Goal: Communication & Community: Answer question/provide support

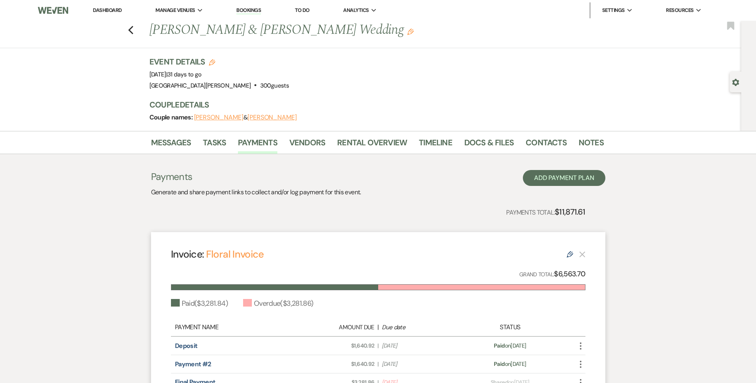
click at [103, 8] on link "Dashboard" at bounding box center [107, 10] width 29 height 7
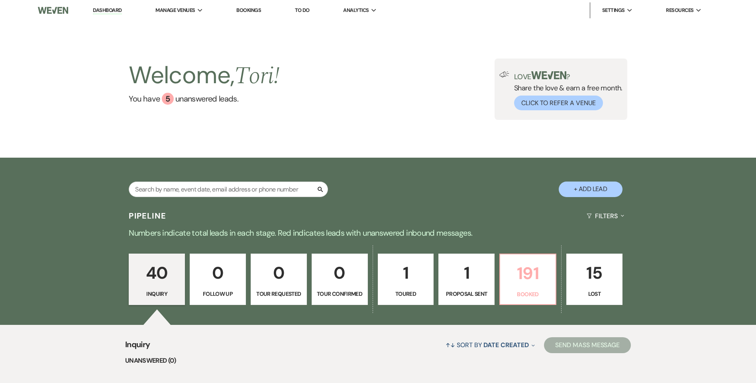
click at [510, 271] on p "191" at bounding box center [528, 273] width 46 height 27
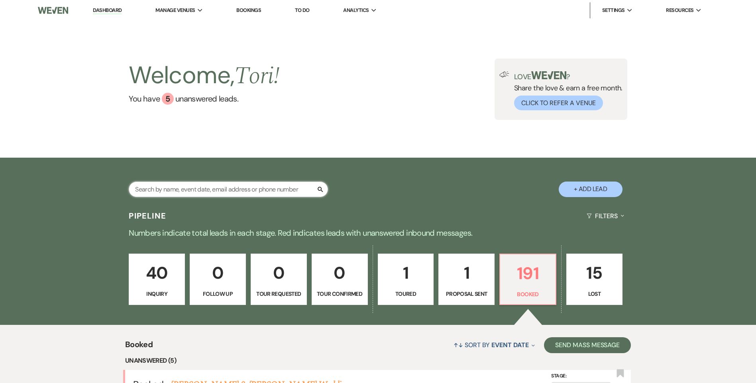
click at [183, 194] on input "text" at bounding box center [228, 190] width 199 height 16
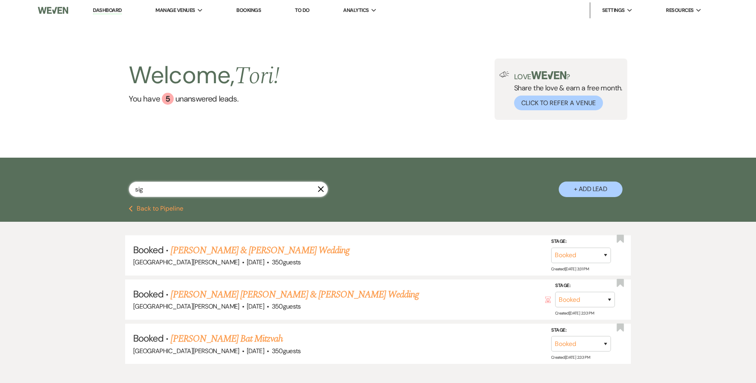
type input "si"
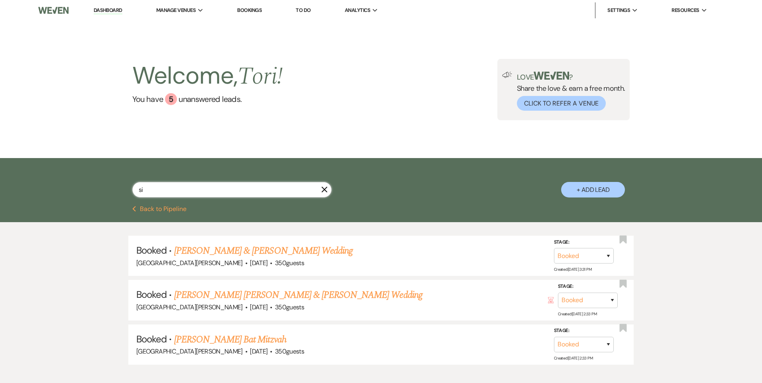
select select "8"
select select "6"
select select "8"
select select "6"
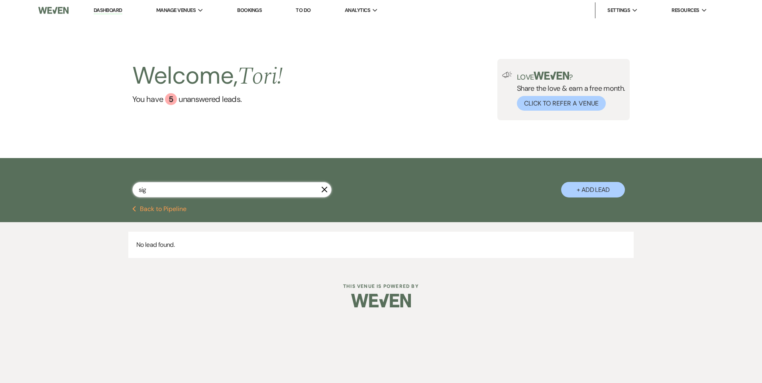
type input "si"
select select "8"
select select "6"
select select "8"
select select "6"
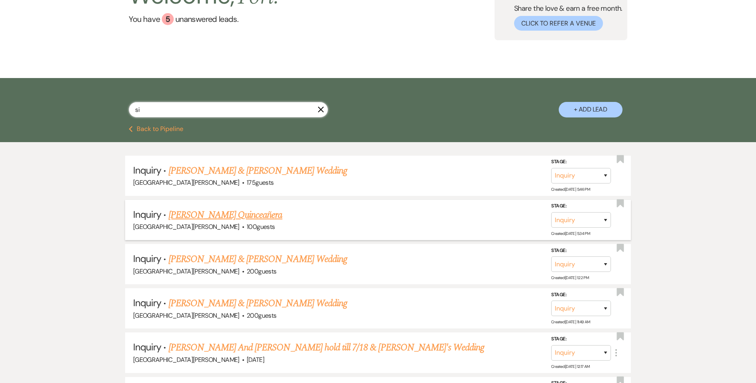
scroll to position [120, 0]
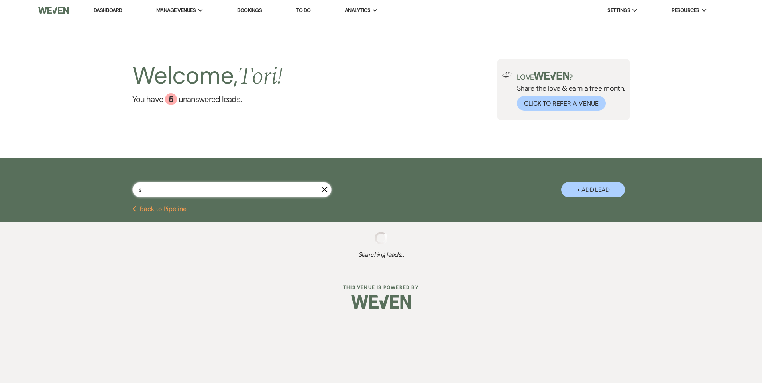
type input "s"
select select "8"
select select "1"
select select "8"
select select "5"
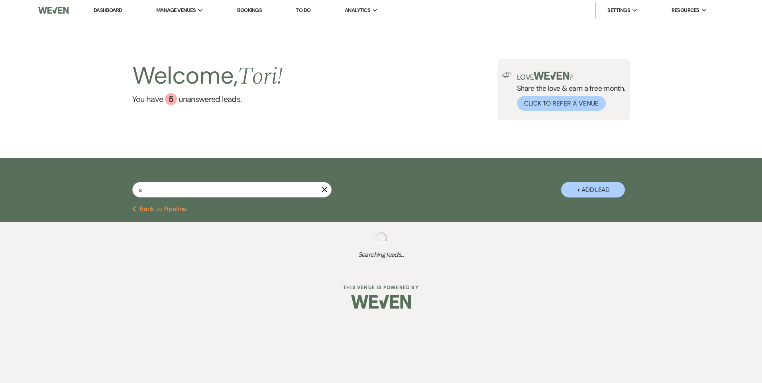
select select "8"
select select "6"
select select "5"
select select "8"
select select "6"
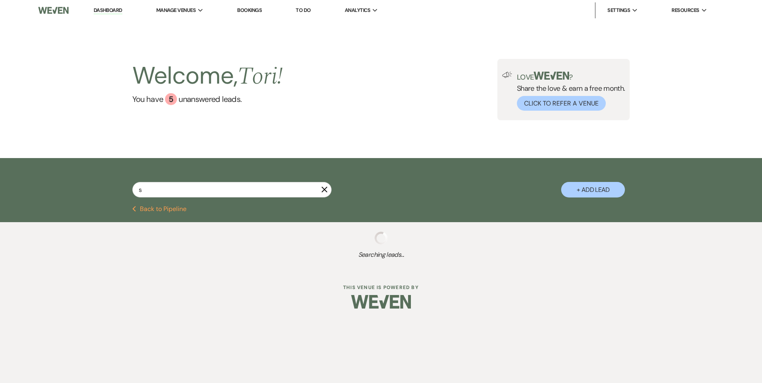
select select "8"
select select "11"
select select "8"
select select "11"
select select "8"
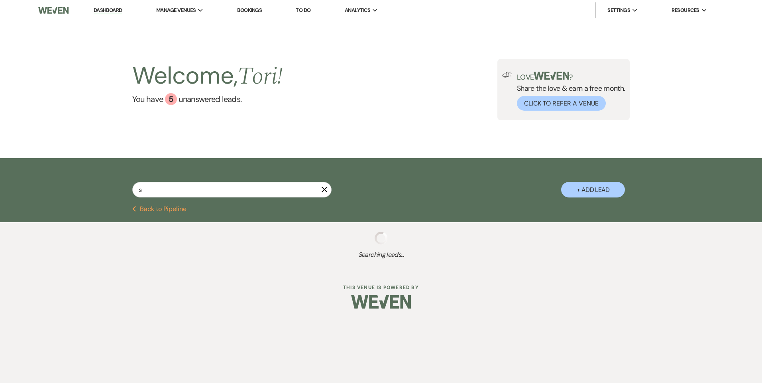
select select "6"
select select "8"
select select "7"
select select "8"
select select "1"
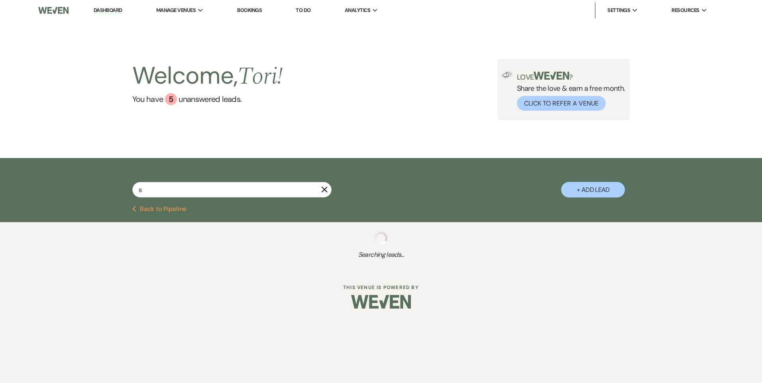
select select "8"
select select "6"
select select "8"
select select "11"
select select "8"
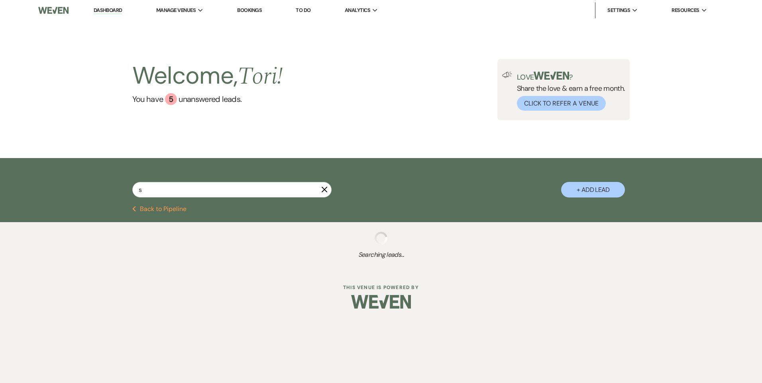
select select "7"
select select "8"
select select "6"
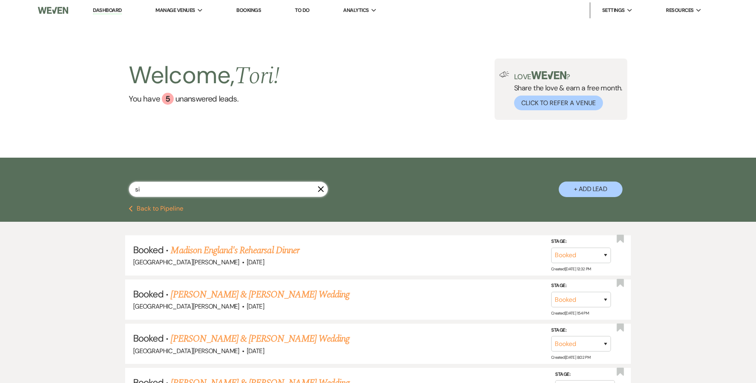
type input "sie"
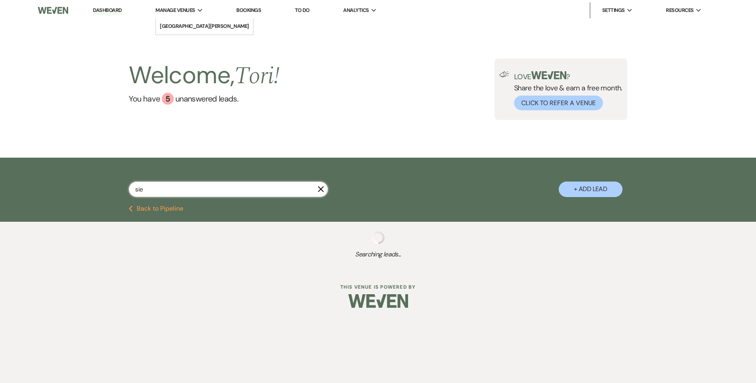
select select "8"
select select "6"
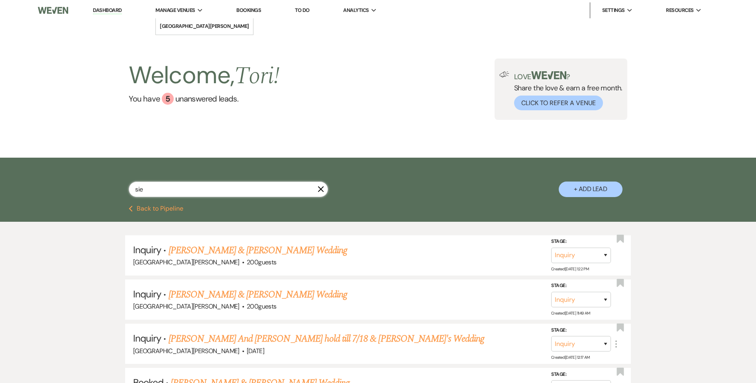
type input "sie"
click at [321, 188] on use "button" at bounding box center [321, 189] width 6 height 6
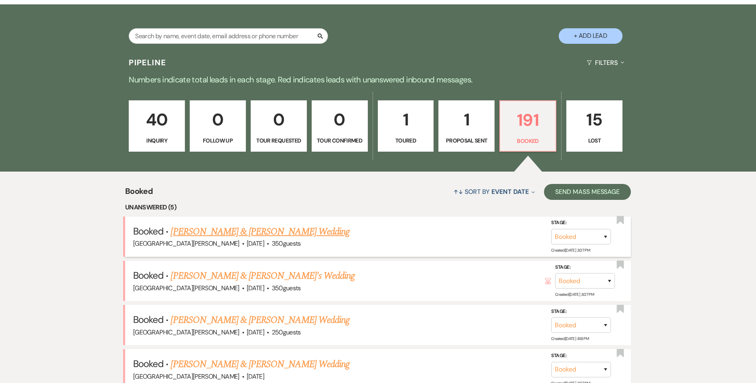
scroll to position [199, 0]
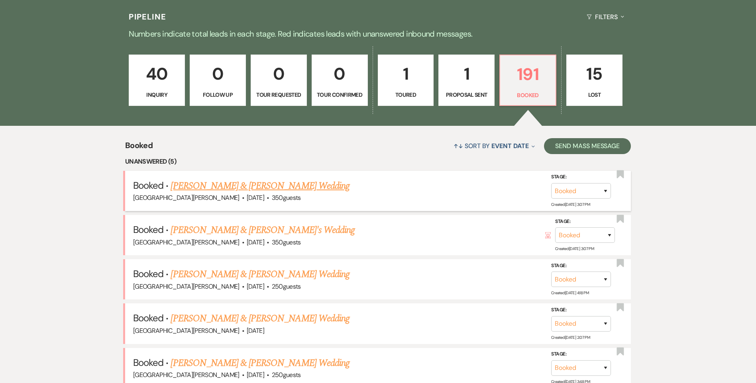
click at [245, 185] on link "Lexie Wood & Matt Nakasian's Wedding" at bounding box center [260, 186] width 179 height 14
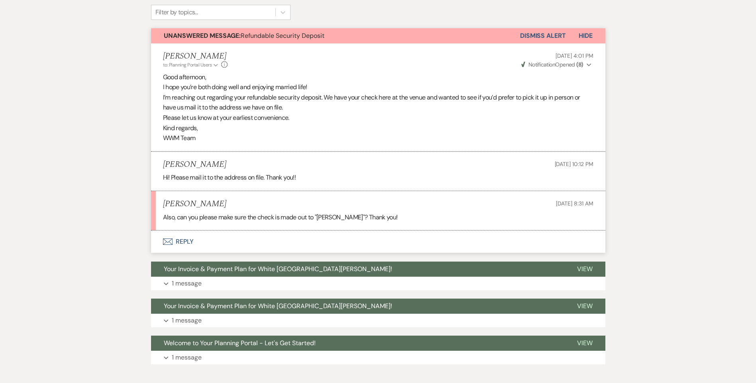
scroll to position [239, 0]
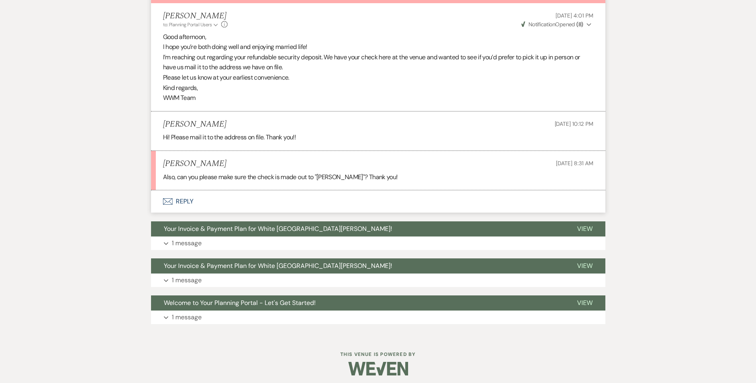
click at [188, 201] on button "Envelope Reply" at bounding box center [378, 201] width 454 height 22
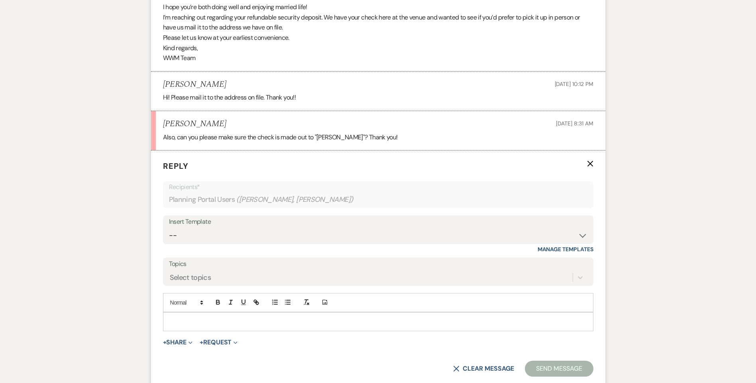
scroll to position [335, 0]
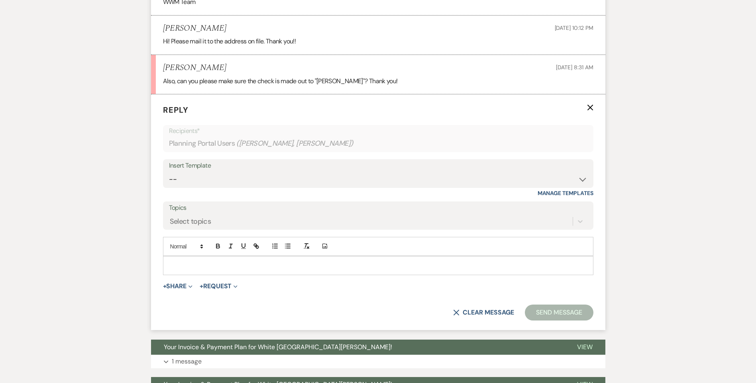
click at [191, 269] on p at bounding box center [378, 265] width 418 height 9
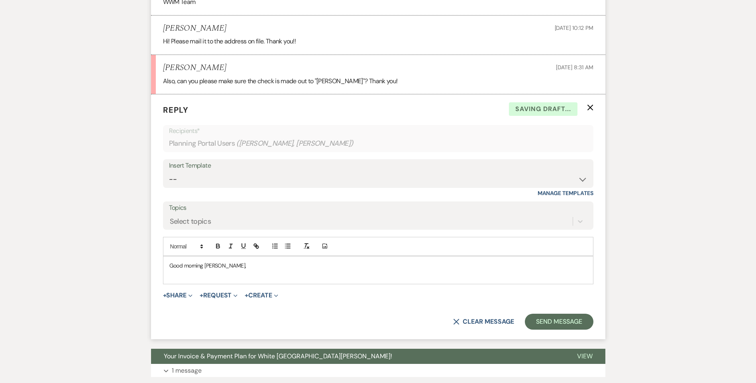
click at [203, 281] on div "Good morning Lexie," at bounding box center [378, 270] width 430 height 27
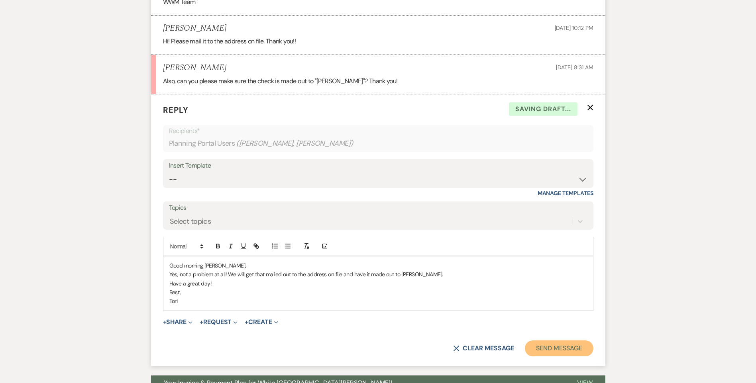
click at [557, 344] on button "Send Message" at bounding box center [559, 349] width 68 height 16
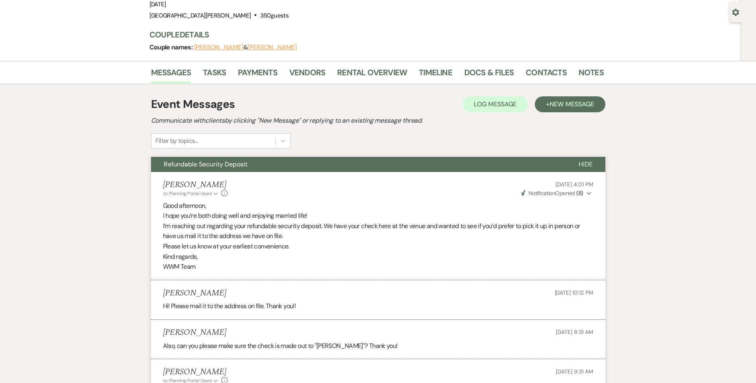
scroll to position [0, 0]
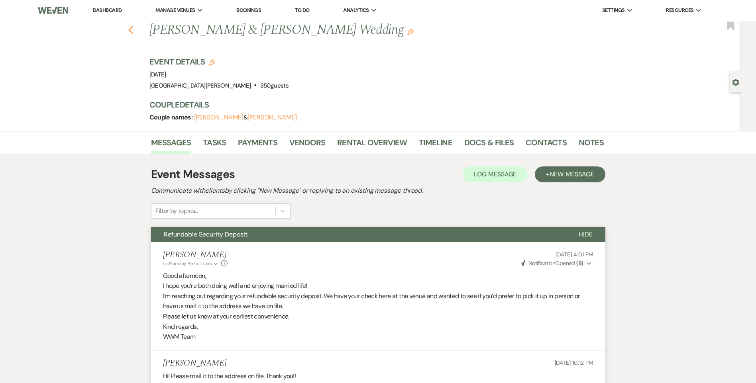
click at [133, 31] on use "button" at bounding box center [130, 30] width 5 height 9
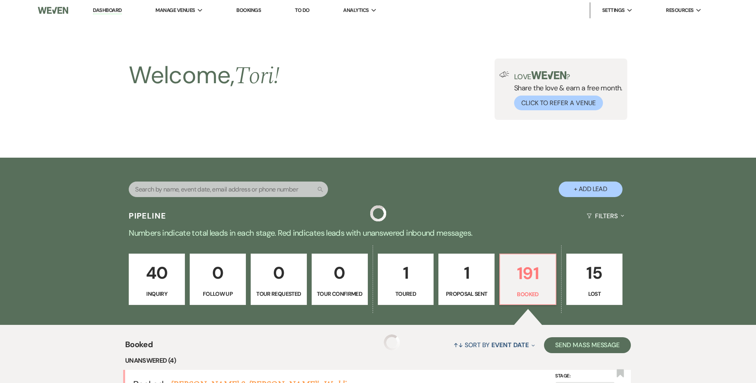
scroll to position [199, 0]
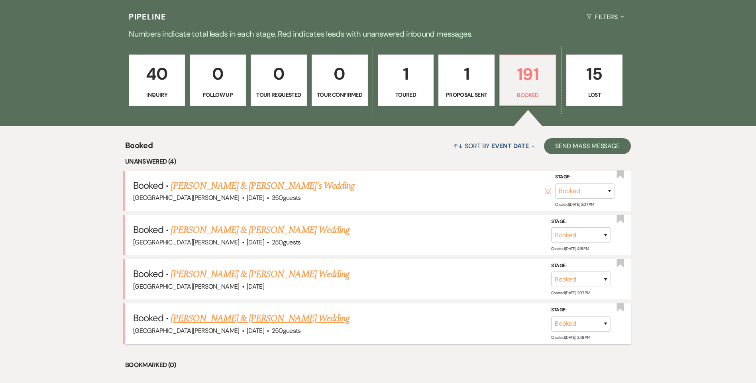
click at [265, 322] on link "Madison Beckham & Craig Murray's Wedding" at bounding box center [260, 319] width 179 height 14
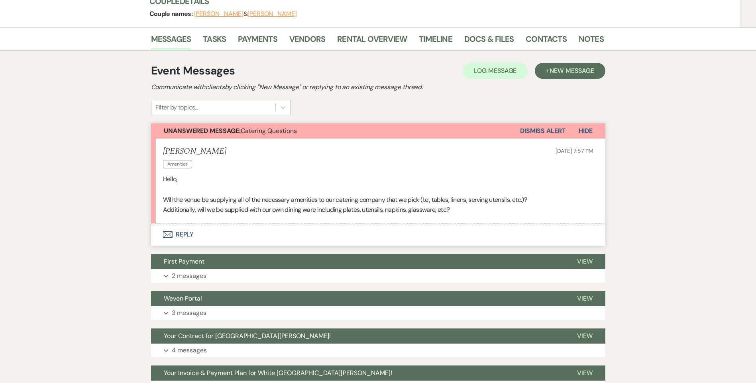
scroll to position [80, 0]
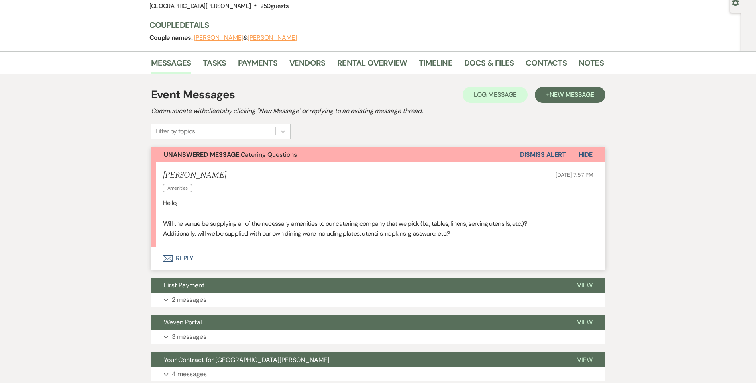
click at [185, 257] on button "Envelope Reply" at bounding box center [378, 258] width 454 height 22
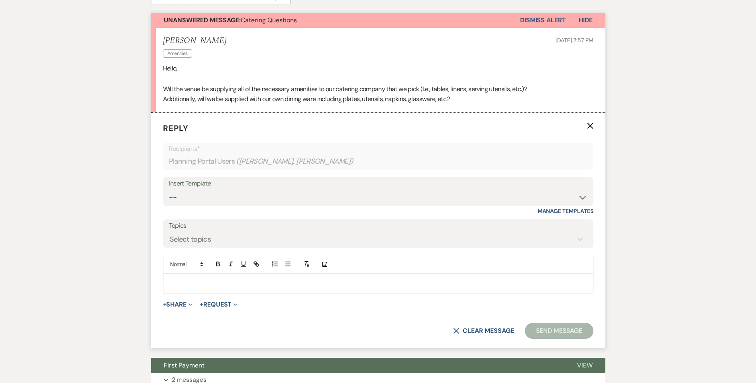
scroll to position [253, 0]
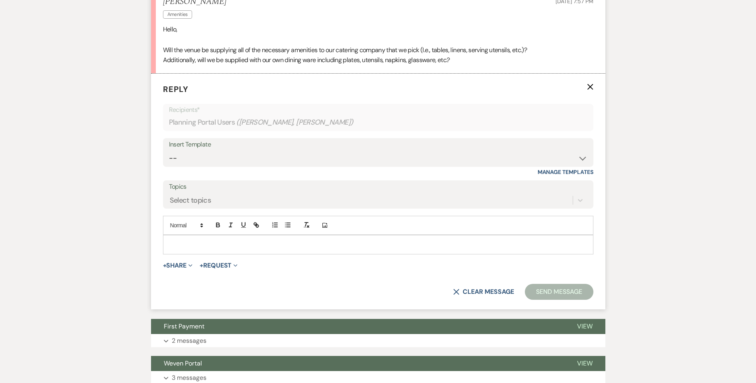
click at [196, 247] on p at bounding box center [378, 244] width 418 height 9
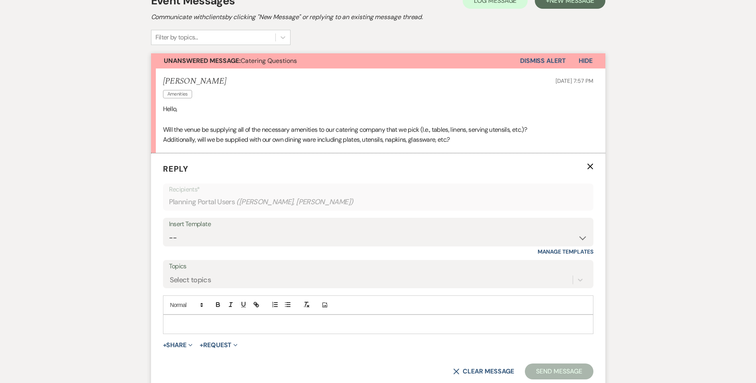
scroll to position [0, 0]
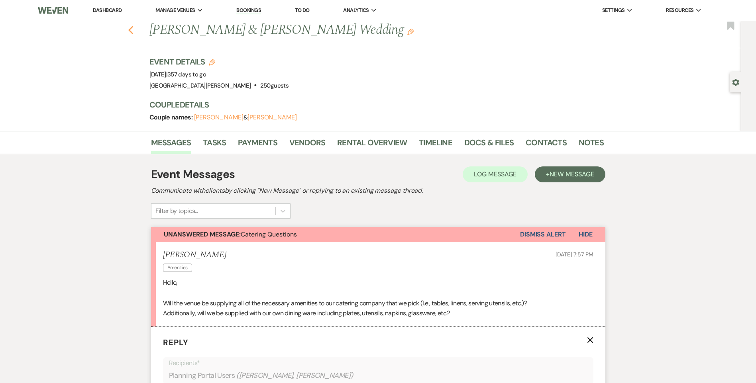
click at [134, 30] on icon "Previous" at bounding box center [131, 31] width 6 height 10
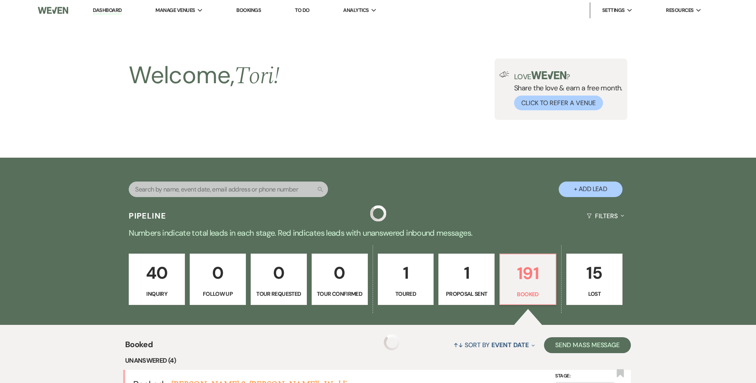
scroll to position [199, 0]
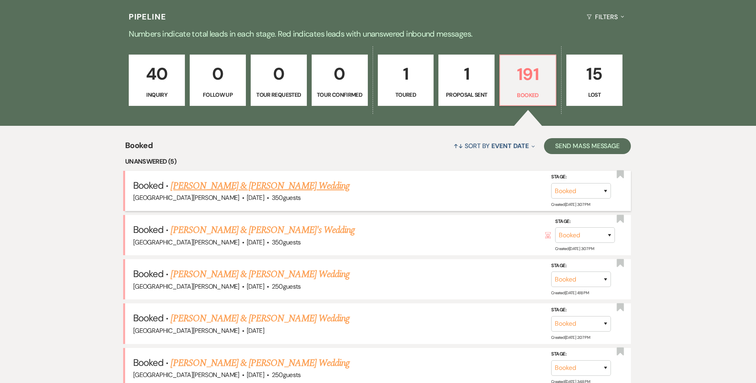
click at [202, 190] on link "Lexie Wood & Matt Nakasian's Wedding" at bounding box center [260, 186] width 179 height 14
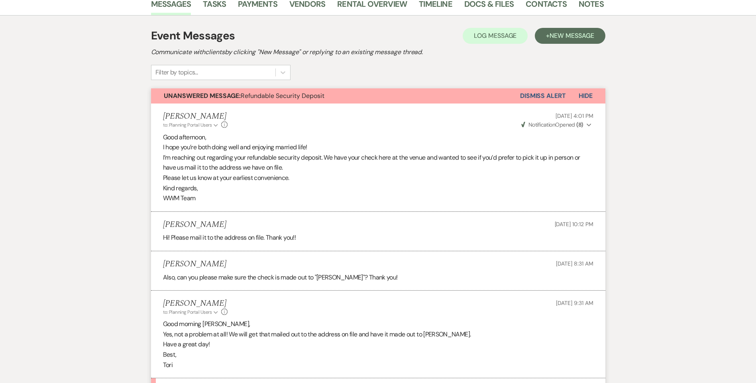
scroll to position [80, 0]
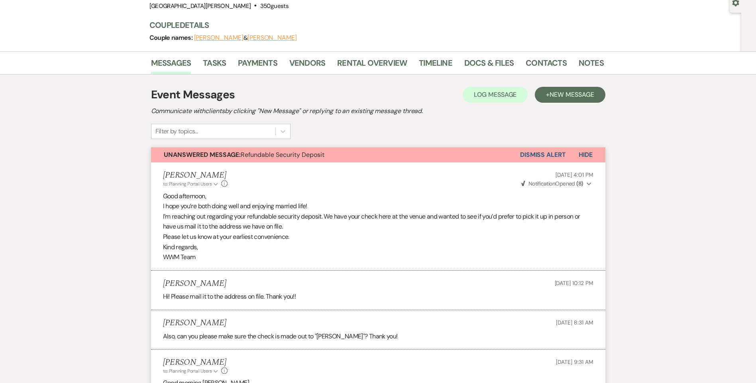
click at [530, 153] on button "Dismiss Alert" at bounding box center [543, 154] width 46 height 15
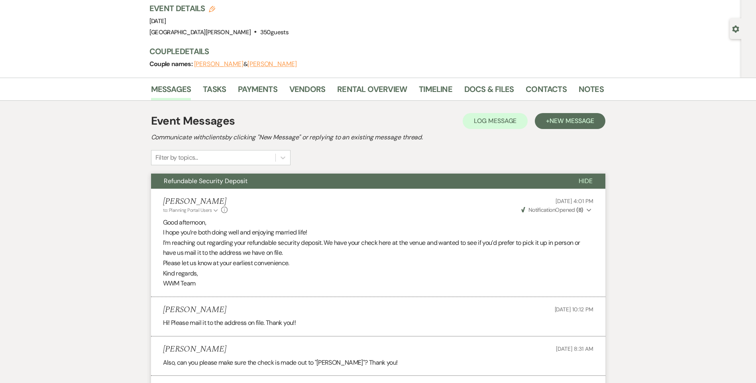
scroll to position [0, 0]
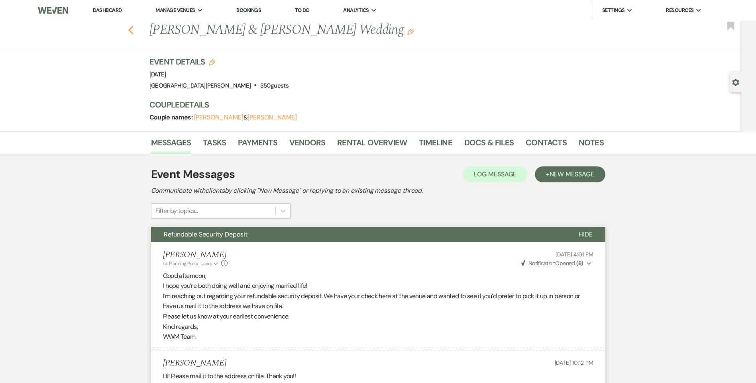
click at [132, 30] on use "button" at bounding box center [130, 30] width 5 height 9
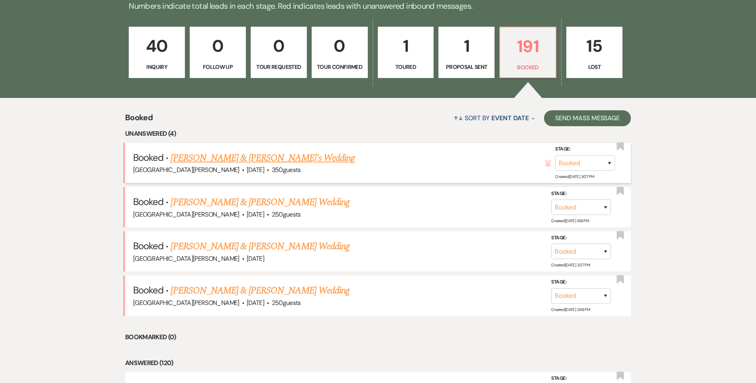
scroll to position [239, 0]
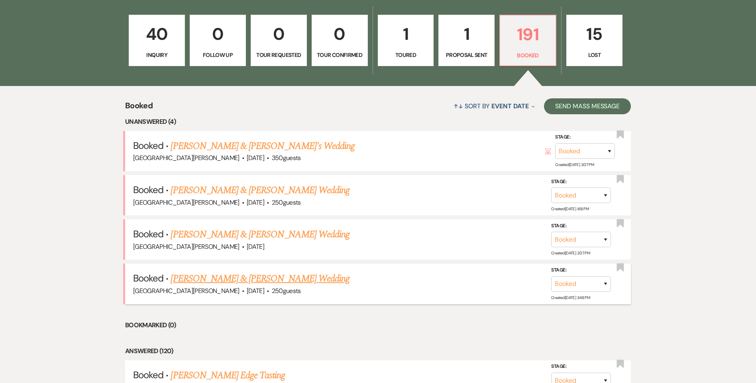
click at [264, 276] on link "Madison Beckham & Craig Murray's Wedding" at bounding box center [260, 279] width 179 height 14
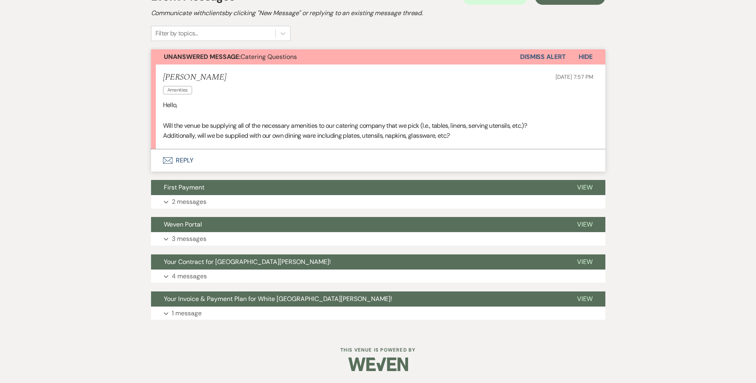
scroll to position [178, 0]
click at [184, 156] on button "Envelope Reply" at bounding box center [378, 160] width 454 height 22
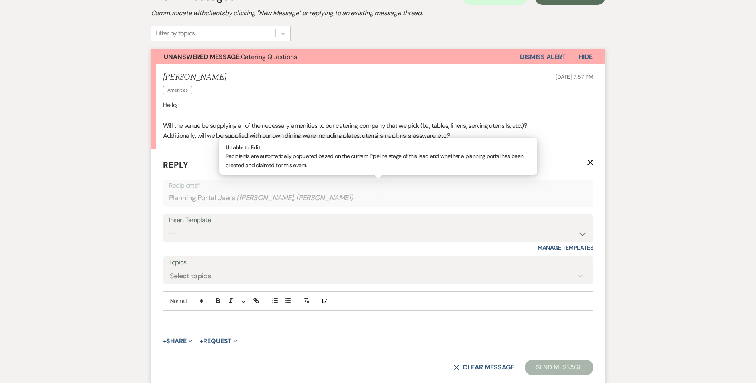
scroll to position [253, 0]
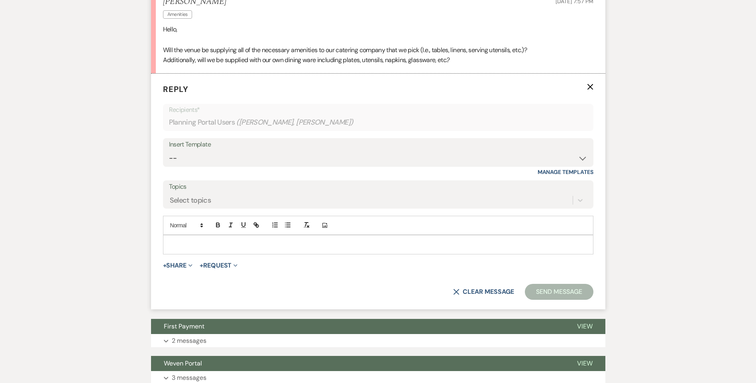
click at [203, 241] on div at bounding box center [378, 245] width 430 height 18
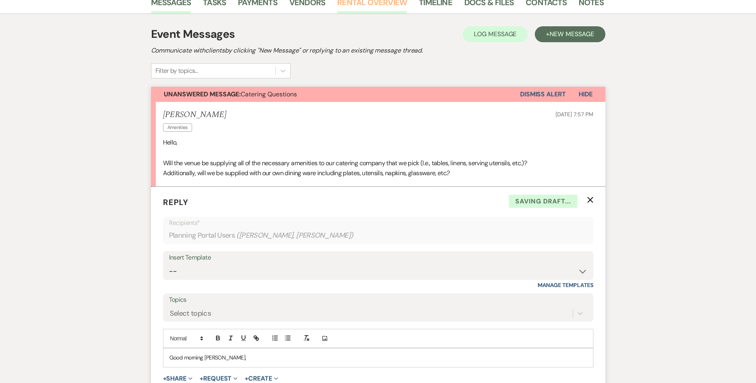
scroll to position [14, 0]
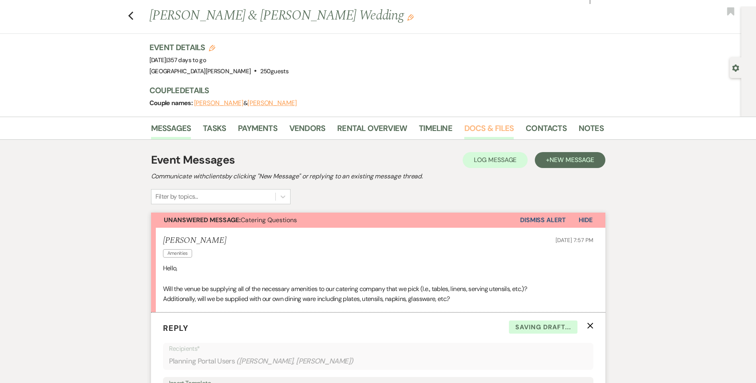
click at [486, 129] on link "Docs & Files" at bounding box center [488, 131] width 49 height 18
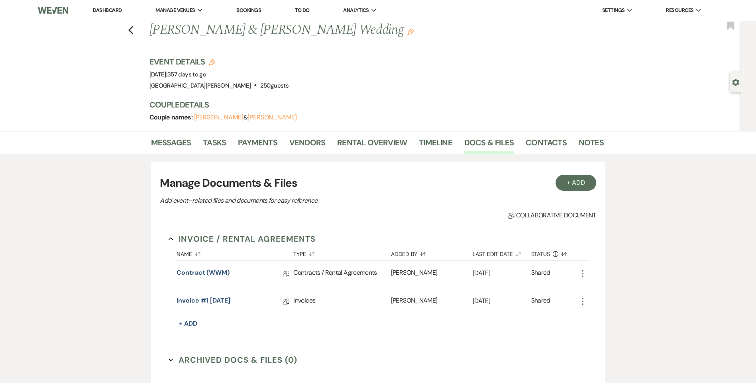
click at [281, 149] on li "Payments" at bounding box center [263, 144] width 51 height 19
click at [311, 144] on link "Vendors" at bounding box center [307, 145] width 36 height 18
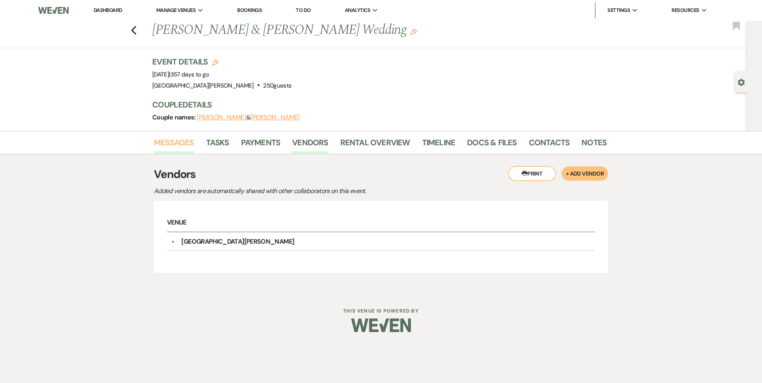
click at [186, 146] on link "Messages" at bounding box center [174, 145] width 40 height 18
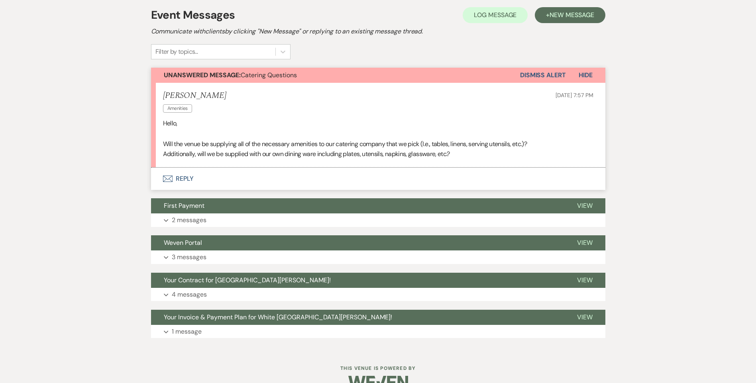
click at [185, 174] on button "Envelope Reply" at bounding box center [378, 179] width 454 height 22
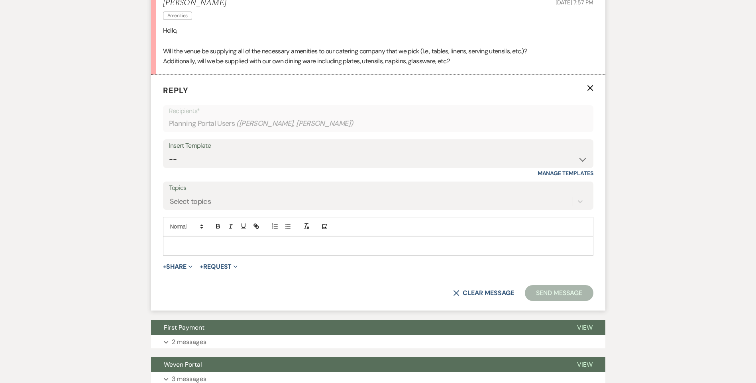
scroll to position [253, 0]
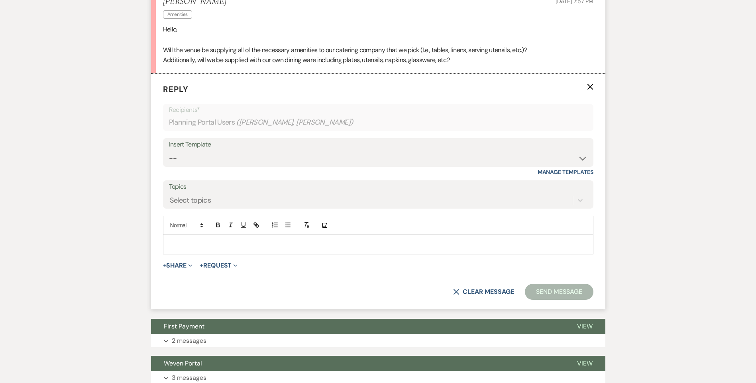
click at [208, 244] on p at bounding box center [378, 244] width 418 height 9
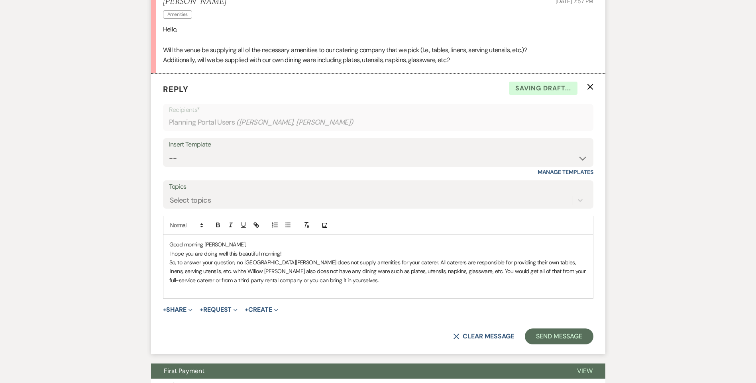
click at [338, 291] on p at bounding box center [378, 289] width 418 height 9
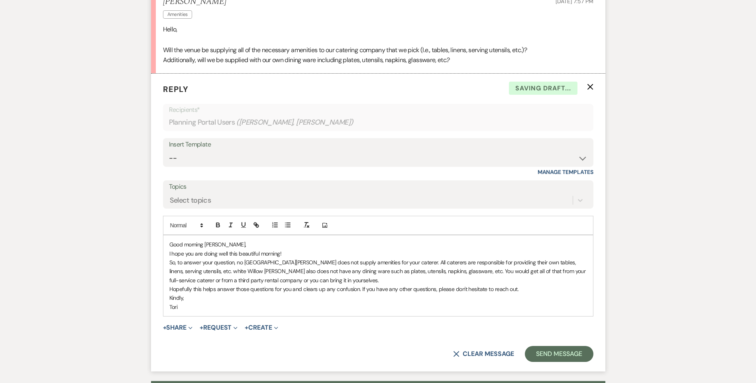
click at [330, 283] on p "So, to answer your question, no White Willow Meadows does not supply amenities …" at bounding box center [378, 271] width 418 height 27
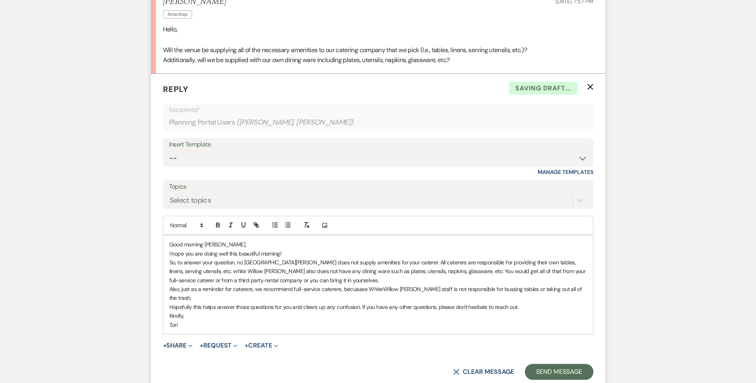
click at [359, 303] on p "Hopefully this helps answer those questions for you and clears up any confusion…" at bounding box center [378, 307] width 418 height 9
click at [586, 291] on p "Also, just as a reminder for caterers, we recommend full-service caterers, beca…" at bounding box center [378, 294] width 418 height 18
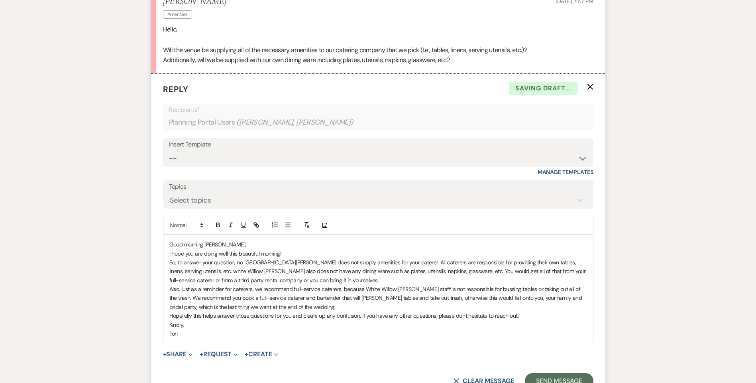
click at [284, 307] on p "Also, just as a reminder for caterers, we recommend full-service caterers, beca…" at bounding box center [378, 298] width 418 height 27
click at [330, 282] on p "So, to answer your question, no White Willow Meadows does not supply amenities …" at bounding box center [378, 271] width 418 height 27
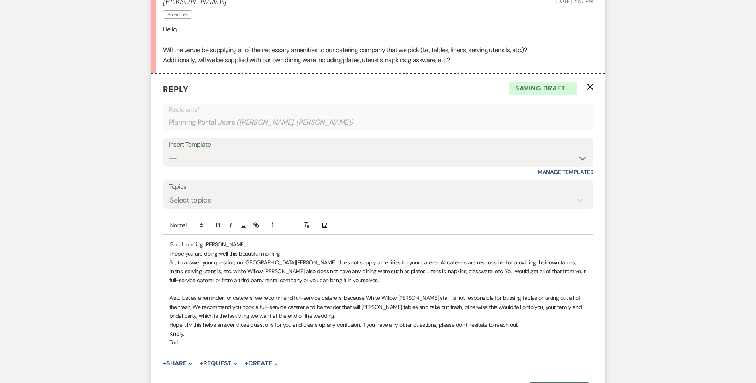
click at [263, 243] on p "Good morning Craig," at bounding box center [378, 244] width 418 height 9
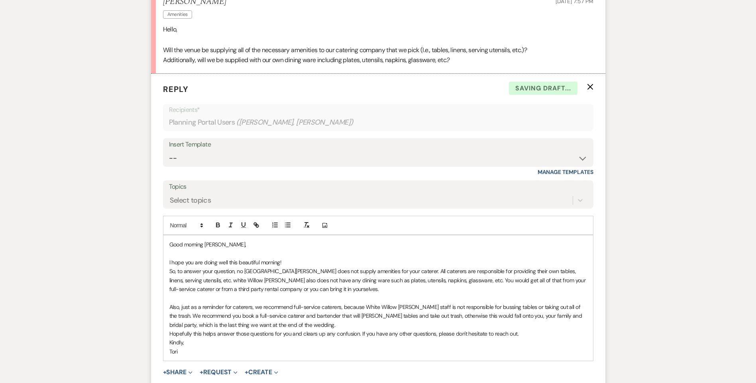
click at [284, 263] on p "I hope you are doing well this beautiful morning!" at bounding box center [378, 262] width 418 height 9
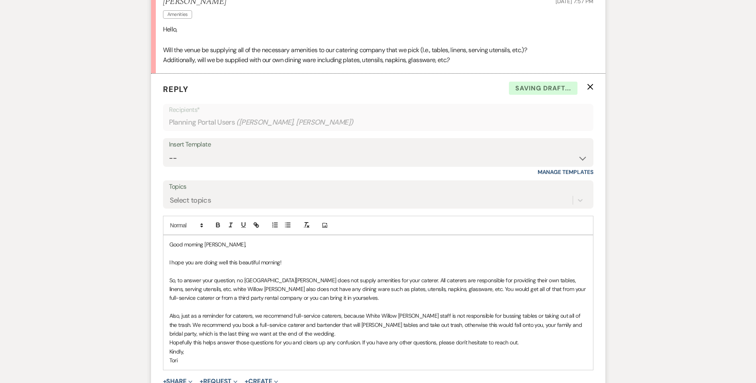
click at [287, 333] on p "Also, just as a reminder for caterers, we recommend full-service caterers, beca…" at bounding box center [378, 325] width 418 height 27
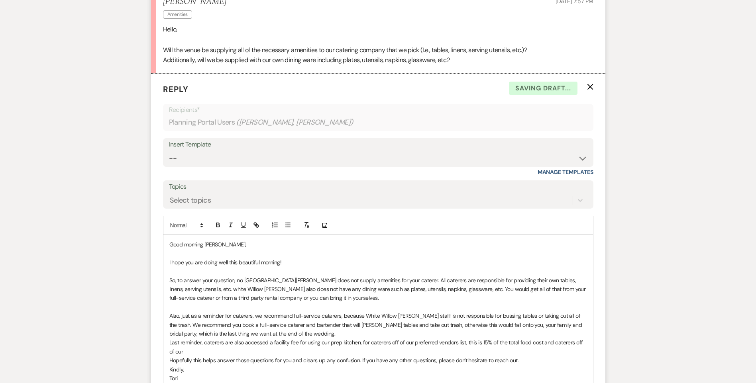
click at [257, 349] on p "Last reminder, caterers are also accessed a facility fee for using our prep kit…" at bounding box center [378, 347] width 418 height 18
click at [579, 346] on p "Last reminder, caterers are also accessed a facility fee for using our prep kit…" at bounding box center [378, 347] width 418 height 18
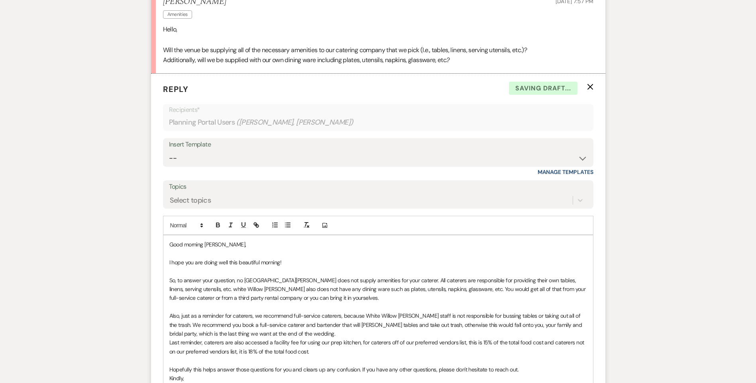
click at [318, 354] on p "Last reminder, caterers are also accessed a facility fee for using our prep kit…" at bounding box center [378, 347] width 418 height 18
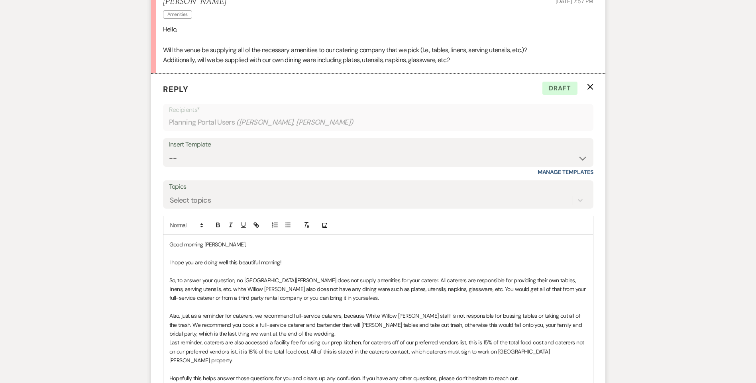
click at [253, 318] on p "Also, just as a reminder for caterers, we recommend full-service caterers, beca…" at bounding box center [378, 325] width 418 height 27
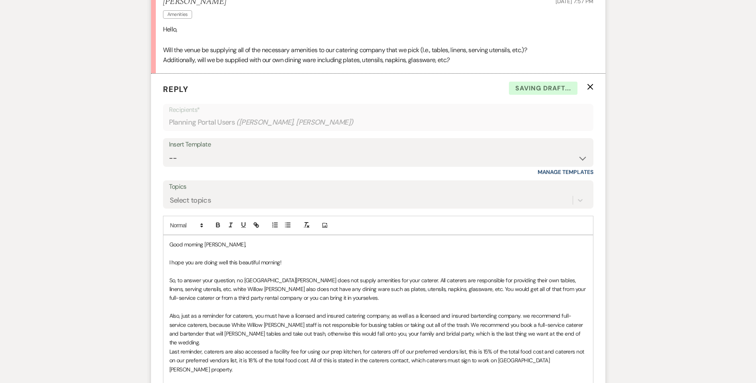
click at [518, 317] on p "Also, just as a reminder for caterers, you must have a licensed and insured cat…" at bounding box center [378, 330] width 418 height 36
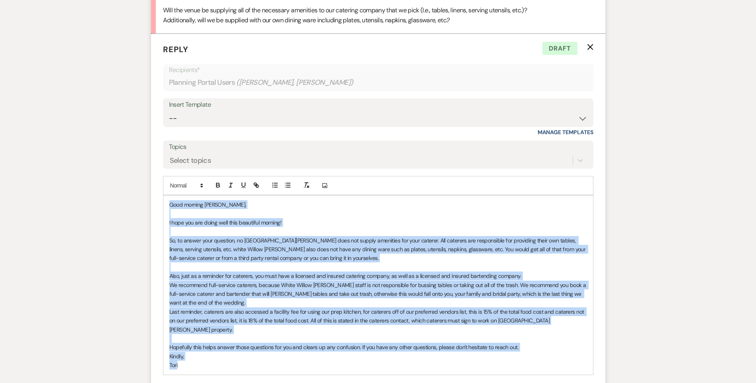
drag, startPoint x: 200, startPoint y: 354, endPoint x: 166, endPoint y: 204, distance: 153.8
click at [161, 198] on form "Reply X Draft Recipients* Planning Portal Users ( Madison Beckham, Craig Murray…" at bounding box center [378, 232] width 454 height 397
copy div "Good morning Craig, I hope you are doing well this beautiful morning! So, to an…"
click at [201, 361] on p "Tori" at bounding box center [378, 365] width 418 height 9
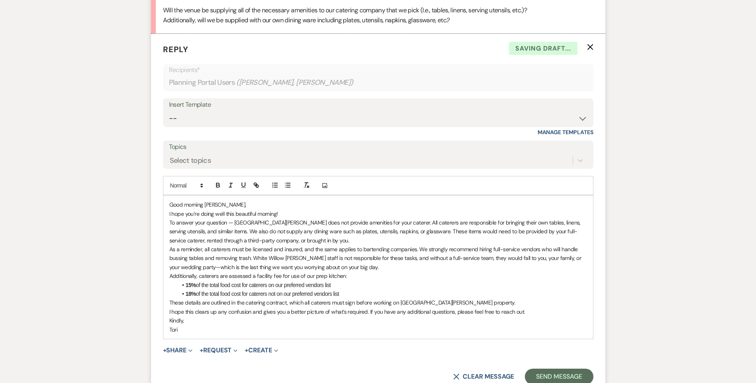
click at [230, 204] on p "Good morning Craig," at bounding box center [378, 204] width 418 height 9
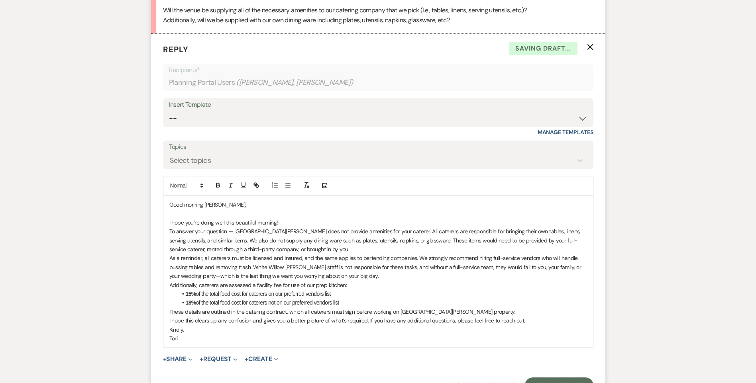
click at [288, 223] on p "I hope you’re doing well this beautiful morning!" at bounding box center [378, 222] width 418 height 9
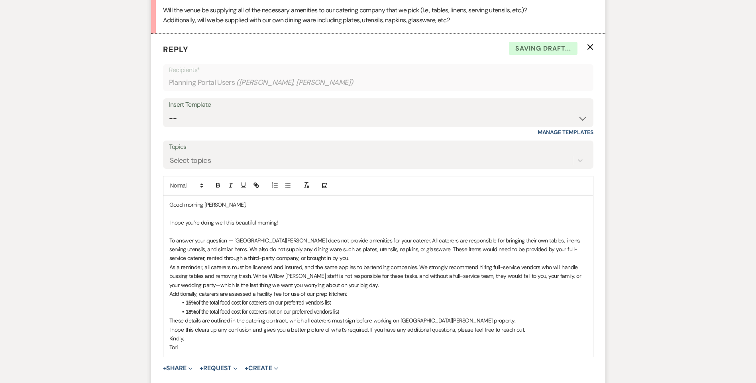
click at [320, 259] on p "To answer your question — White Willow Meadows does not provide amenities for y…" at bounding box center [378, 249] width 418 height 27
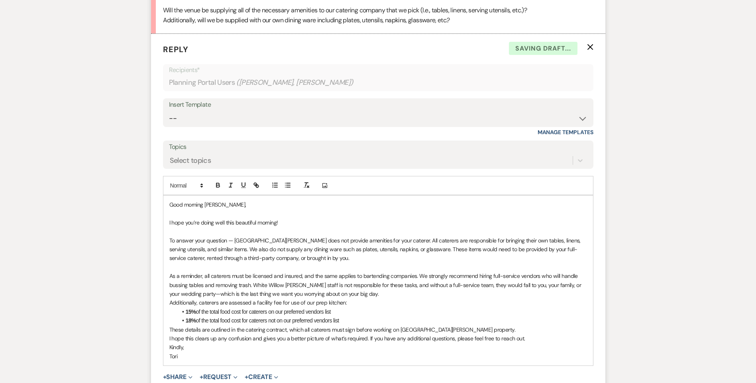
click at [357, 322] on li "18% of the total food cost for caterers not on our preferred vendors list" at bounding box center [382, 320] width 410 height 9
click at [497, 326] on p "These details are outlined in the catering contract, which all caterers must si…" at bounding box center [378, 330] width 418 height 9
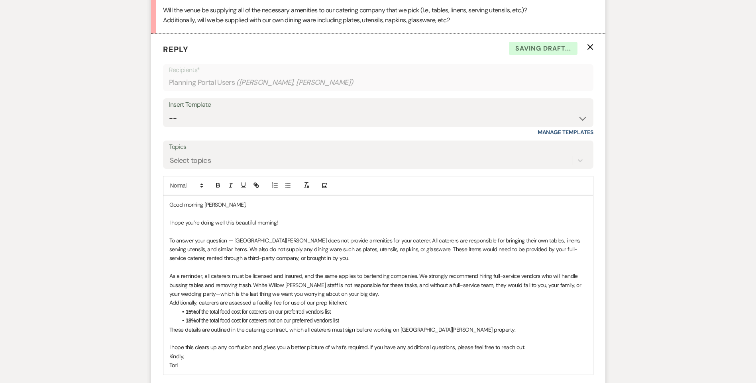
click at [525, 346] on p "I hope this clears up any confusion and gives you a better picture of what’s re…" at bounding box center [378, 347] width 418 height 9
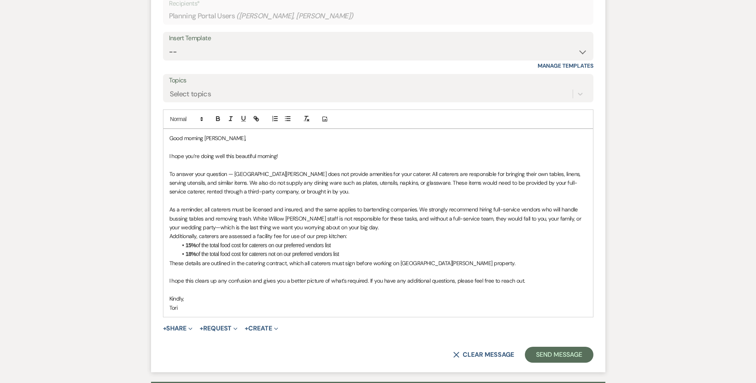
scroll to position [373, 0]
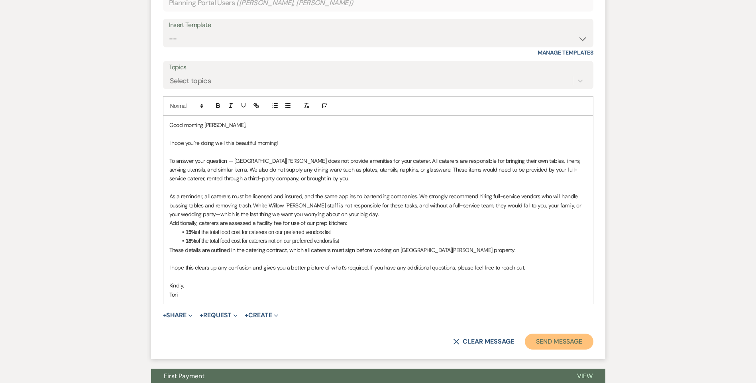
click at [560, 340] on button "Send Message" at bounding box center [559, 342] width 68 height 16
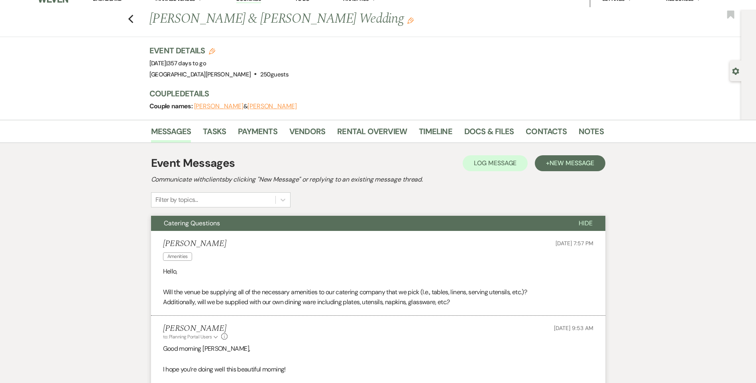
scroll to position [0, 0]
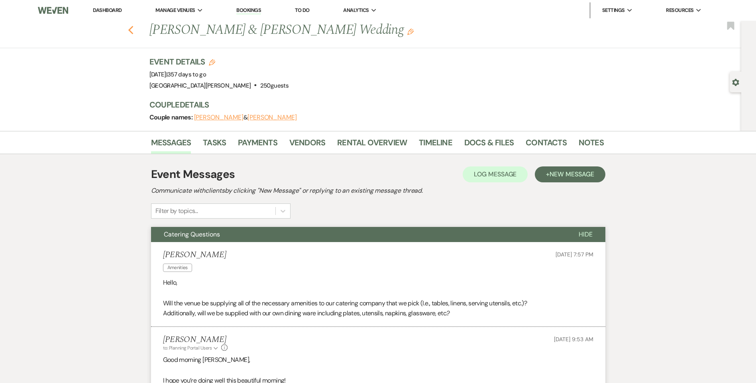
click at [133, 32] on use "button" at bounding box center [130, 30] width 5 height 9
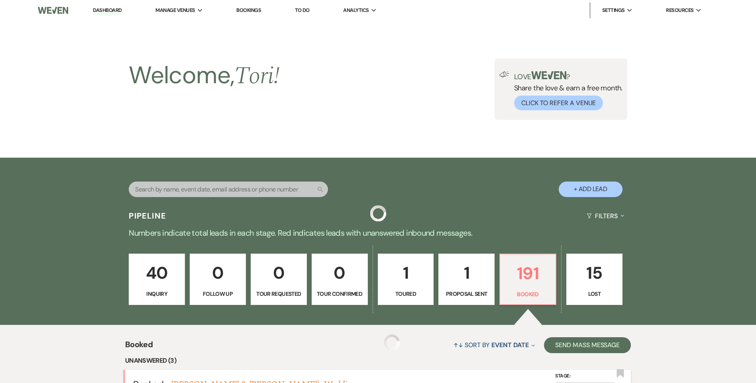
scroll to position [239, 0]
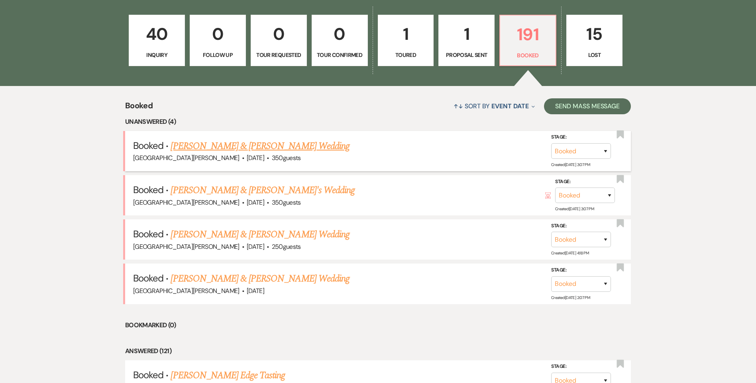
click at [222, 148] on link "Lexie Wood & Matt Nakasian's Wedding" at bounding box center [260, 146] width 179 height 14
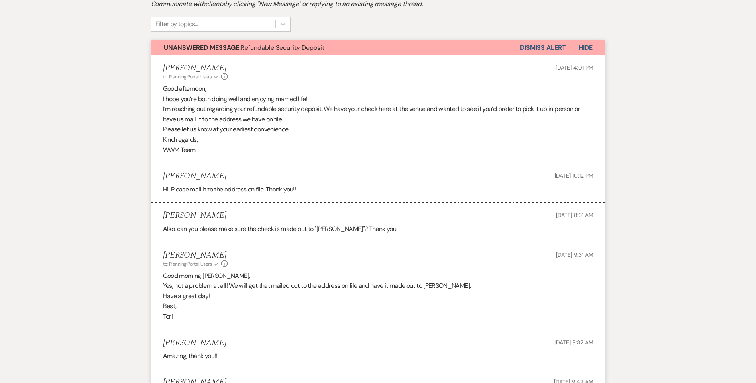
scroll to position [120, 0]
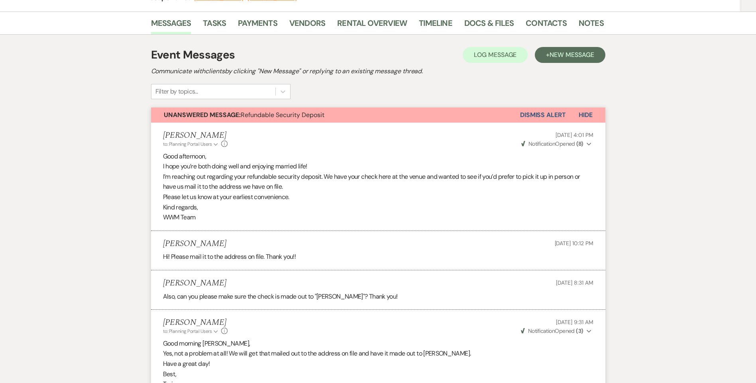
click at [535, 111] on button "Dismiss Alert" at bounding box center [543, 115] width 46 height 15
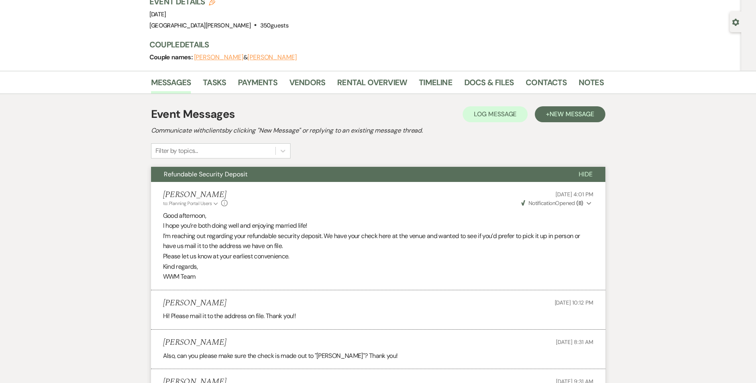
scroll to position [0, 0]
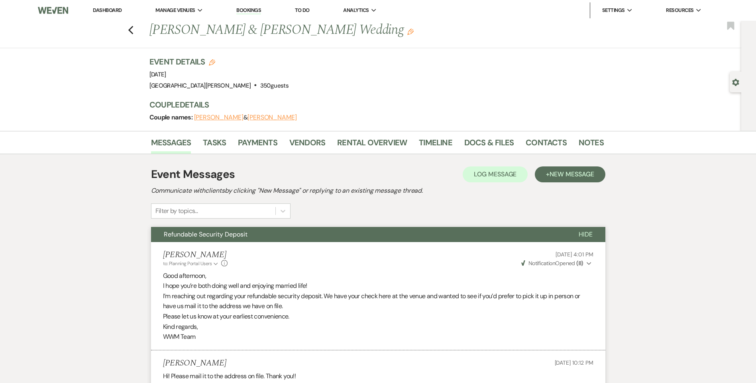
click at [137, 32] on div "Previous Lexie Wood & Matt Nakasian's Wedding Edit Bookmark" at bounding box center [368, 34] width 745 height 27
click at [134, 32] on icon "Previous" at bounding box center [131, 31] width 6 height 10
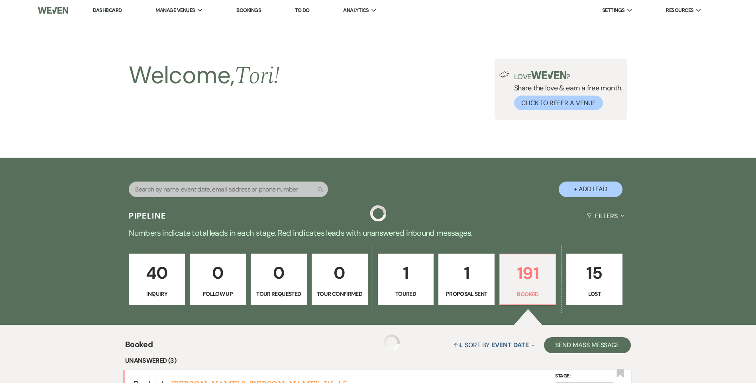
scroll to position [239, 0]
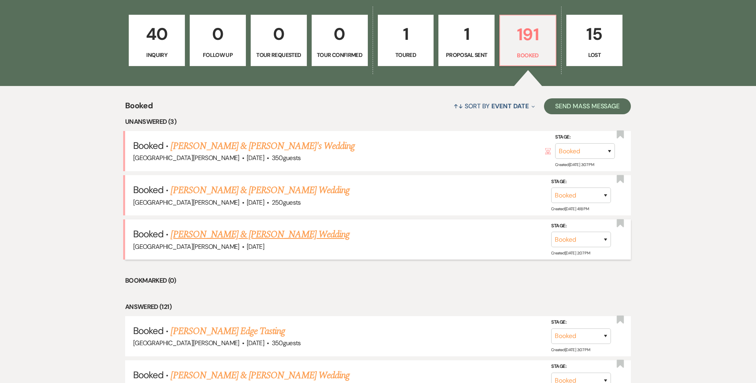
click at [207, 235] on link "Mackenzie Larsen & Kyle McKee's Wedding" at bounding box center [260, 235] width 179 height 14
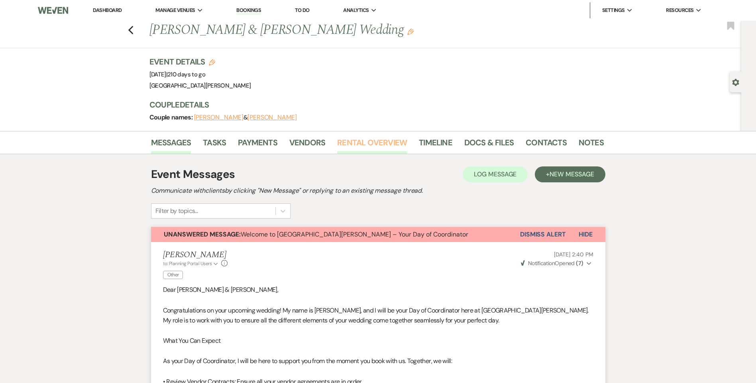
click at [349, 141] on link "Rental Overview" at bounding box center [372, 145] width 70 height 18
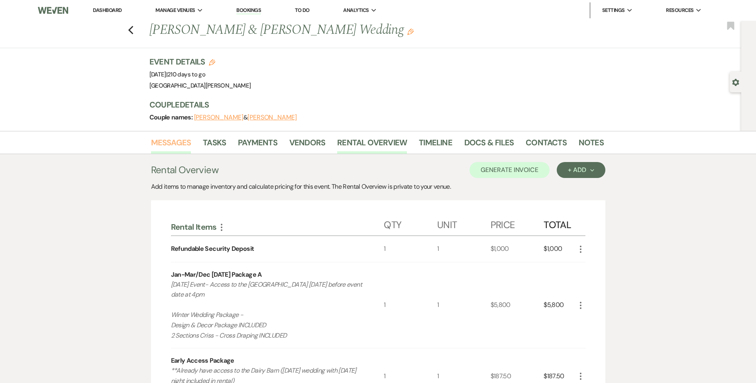
click at [158, 145] on link "Messages" at bounding box center [171, 145] width 40 height 18
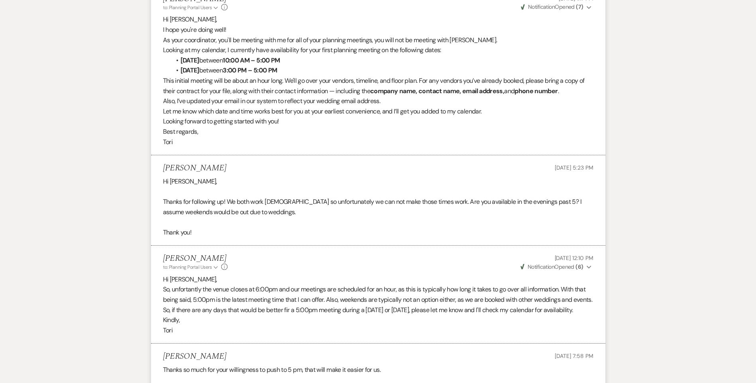
scroll to position [1275, 0]
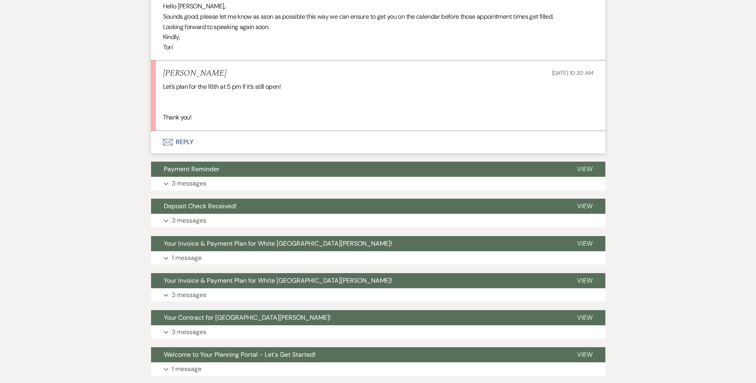
click at [191, 153] on button "Envelope Reply" at bounding box center [378, 142] width 454 height 22
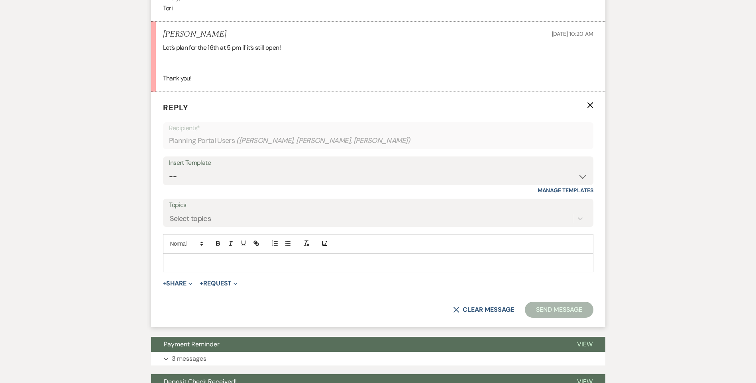
scroll to position [1672, 0]
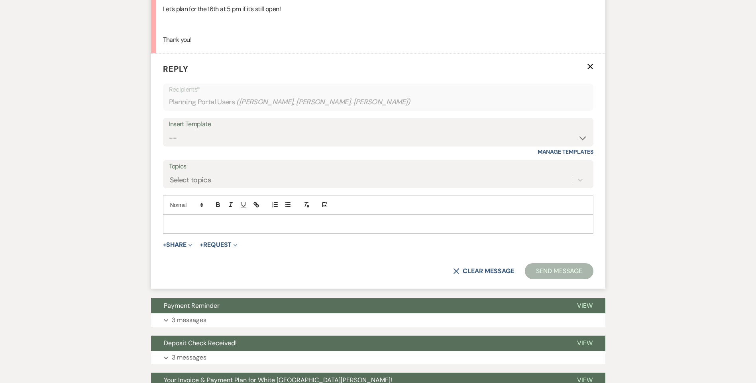
click at [203, 229] on p at bounding box center [378, 224] width 418 height 9
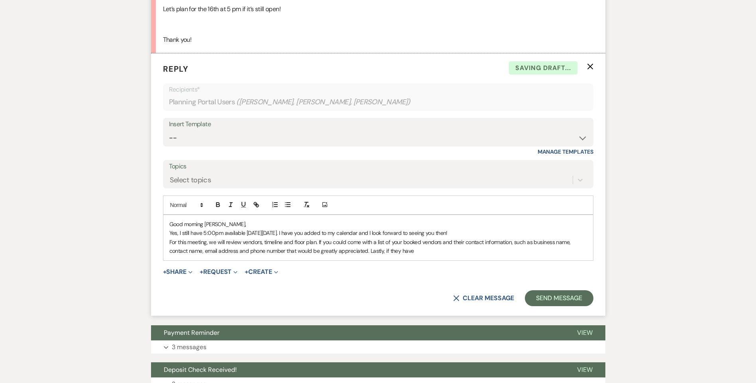
click at [435, 256] on p "For this meeting, we will review vendors, timeline and floor plan. If you could…" at bounding box center [378, 247] width 418 height 18
click at [244, 229] on p "Good morning Mackenzie," at bounding box center [378, 224] width 418 height 9
click at [369, 256] on p "For this meeting, we will review vendors, timeline and floor plan. If you could…" at bounding box center [378, 247] width 418 height 18
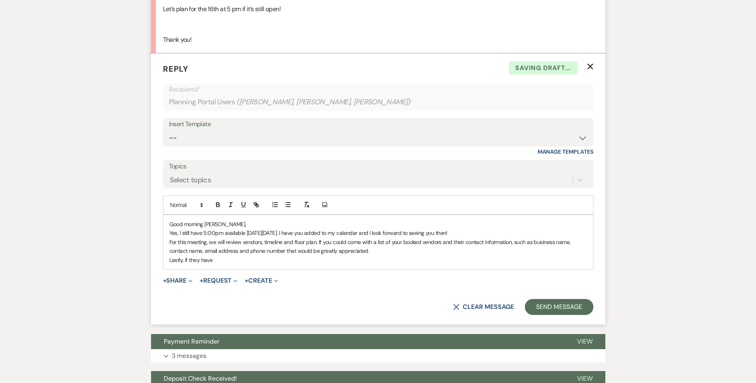
click at [339, 265] on p "Lastly, if they have" at bounding box center [378, 260] width 418 height 9
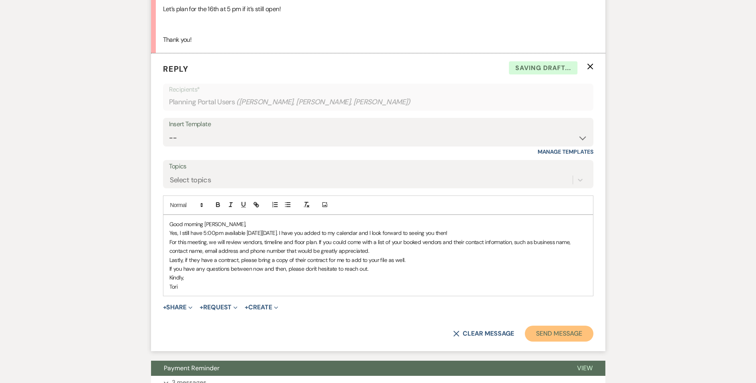
click at [566, 342] on button "Send Message" at bounding box center [559, 334] width 68 height 16
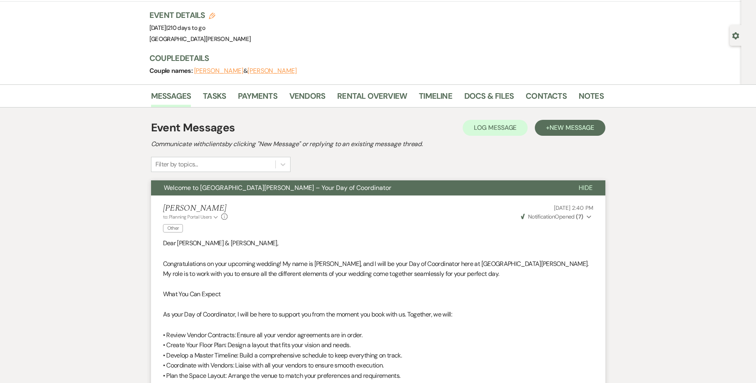
scroll to position [0, 0]
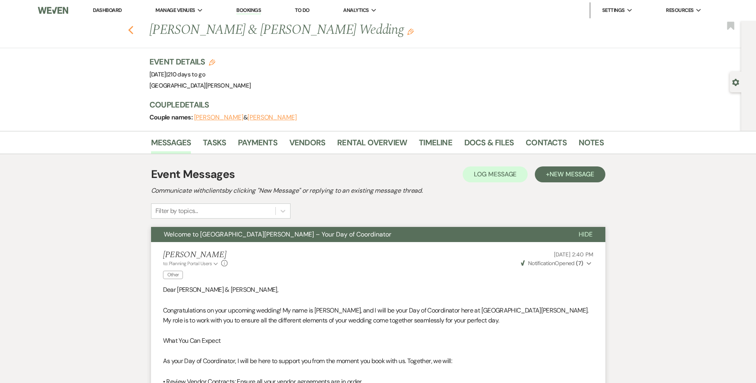
click at [133, 31] on use "button" at bounding box center [130, 30] width 5 height 9
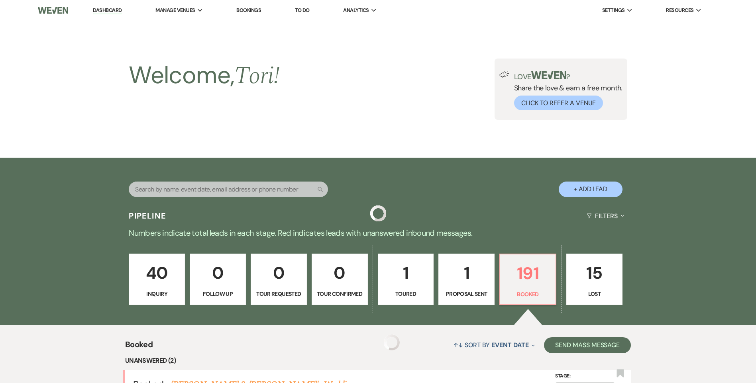
scroll to position [239, 0]
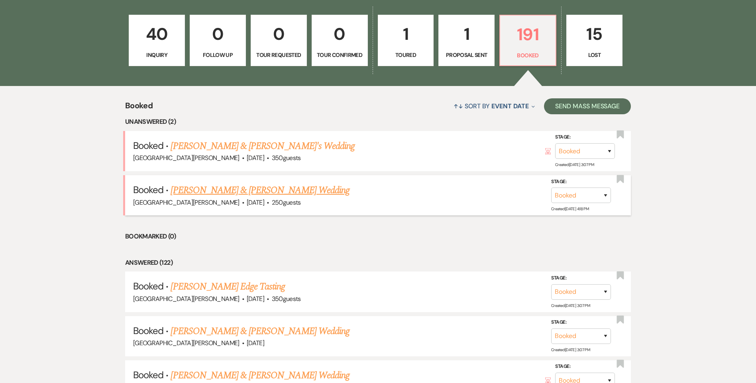
click at [200, 191] on link "Aseelah Ashraf & Hasan Quadri's Wedding" at bounding box center [260, 190] width 179 height 14
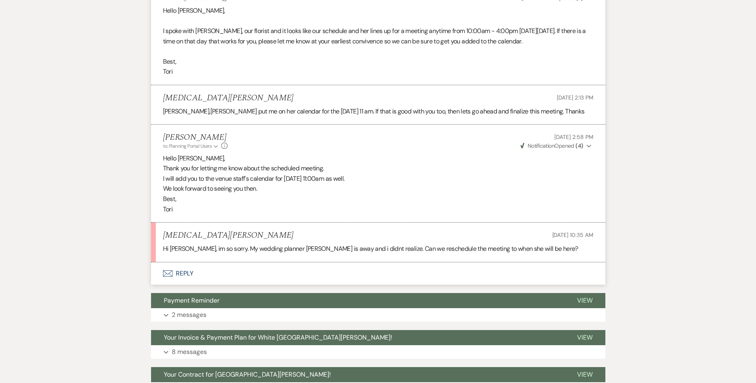
scroll to position [1794, 0]
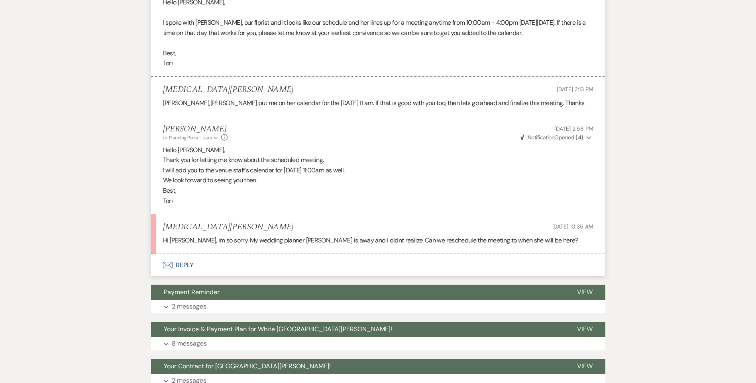
click at [183, 255] on button "Envelope Reply" at bounding box center [378, 265] width 454 height 22
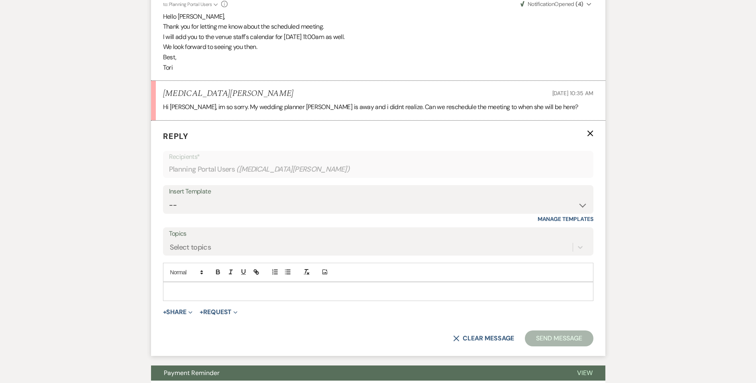
scroll to position [1964, 0]
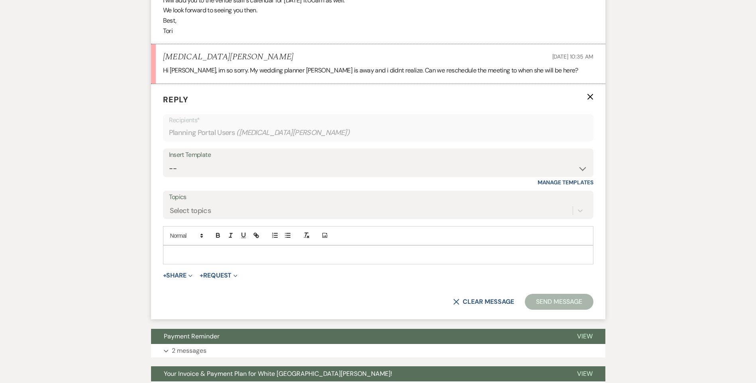
click at [199, 251] on p at bounding box center [378, 255] width 418 height 9
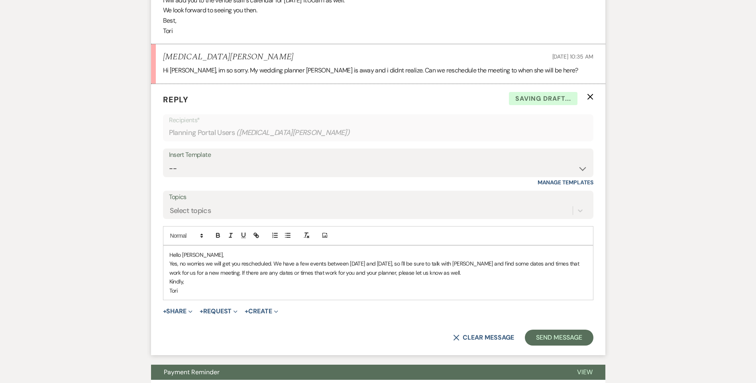
click at [273, 259] on p "Yes, no worries we will get you rescheduled. We have a few events between today…" at bounding box center [378, 268] width 418 height 18
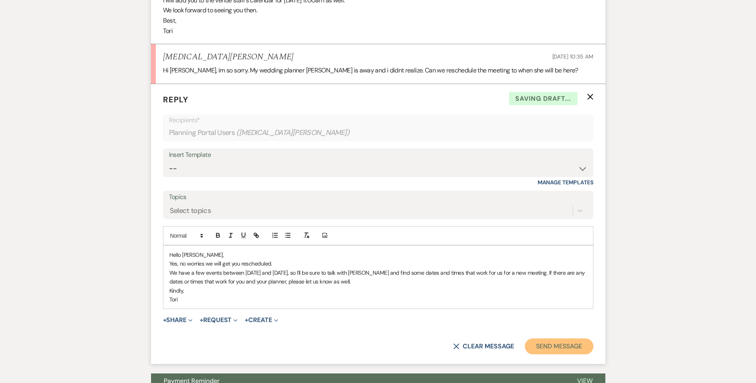
click at [567, 339] on button "Send Message" at bounding box center [559, 347] width 68 height 16
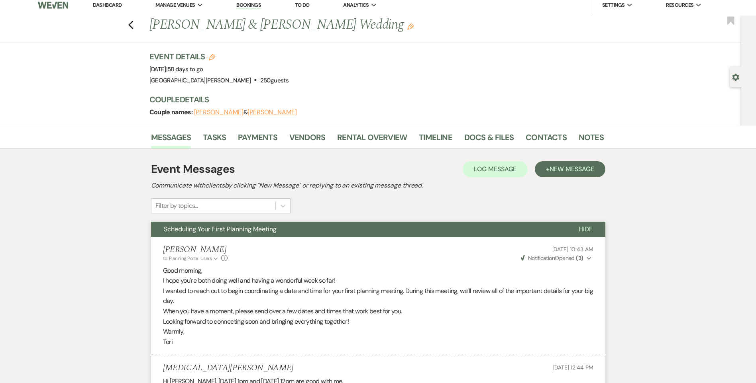
scroll to position [0, 0]
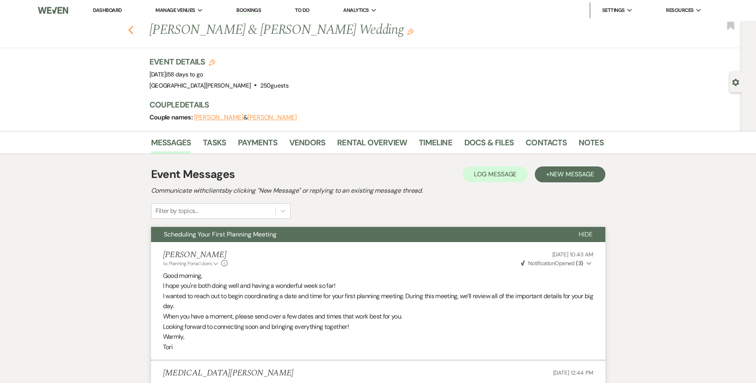
click at [134, 31] on icon "Previous" at bounding box center [131, 31] width 6 height 10
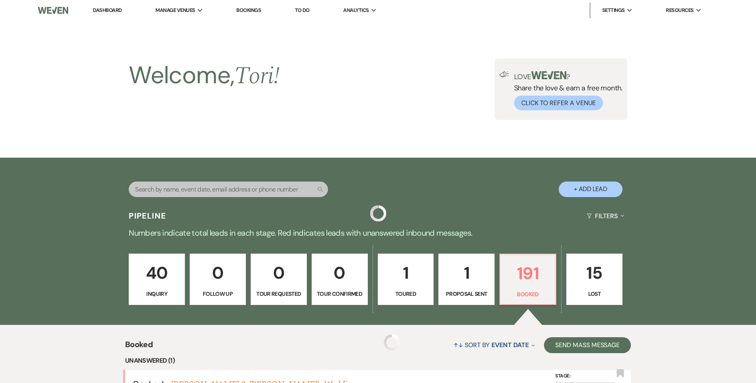
scroll to position [239, 0]
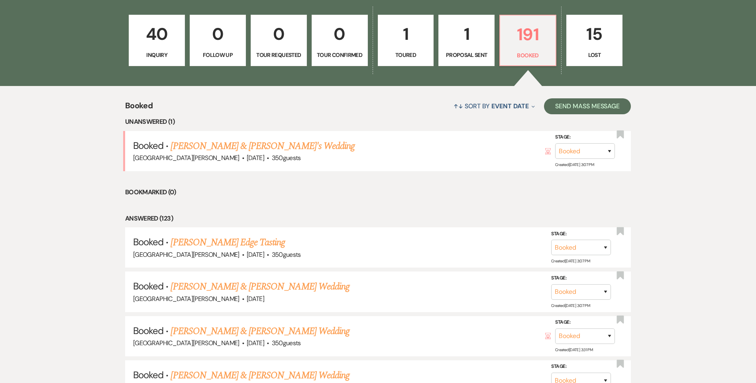
click at [174, 146] on link "Emily Stein & Dakota Kotlin's Wedding" at bounding box center [263, 146] width 184 height 14
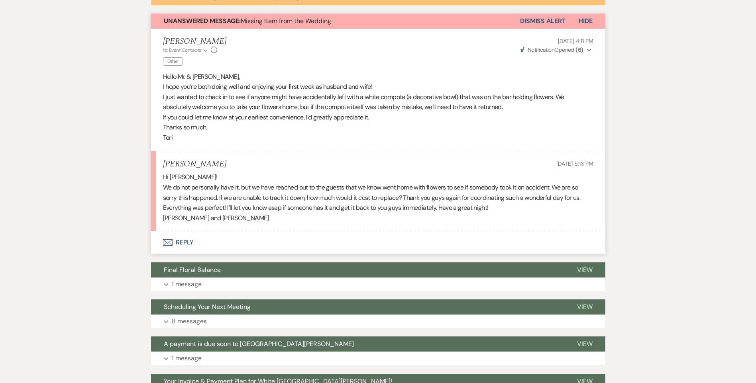
click at [186, 243] on button "Envelope Reply" at bounding box center [378, 243] width 454 height 22
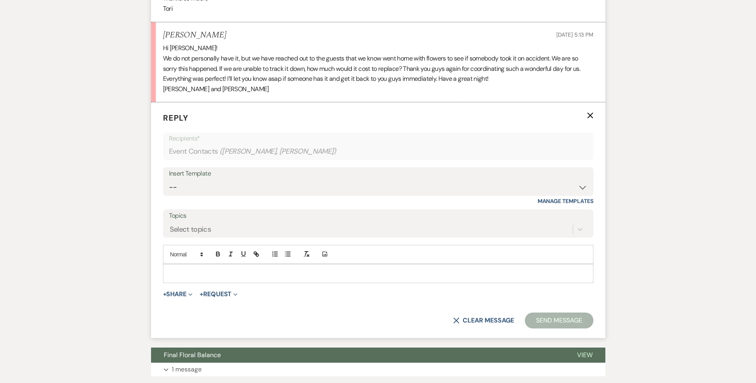
scroll to position [476, 0]
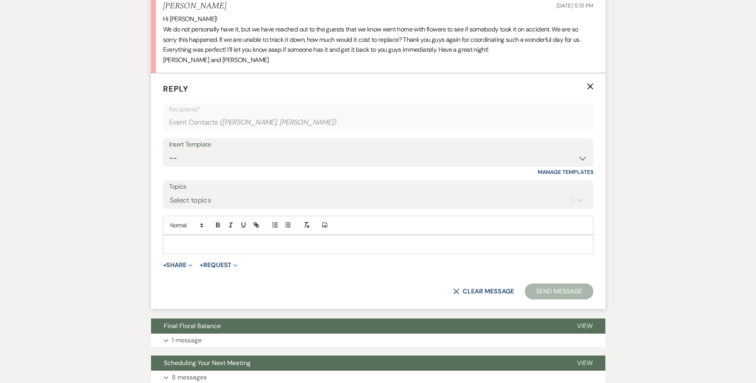
click at [187, 242] on p at bounding box center [378, 244] width 418 height 9
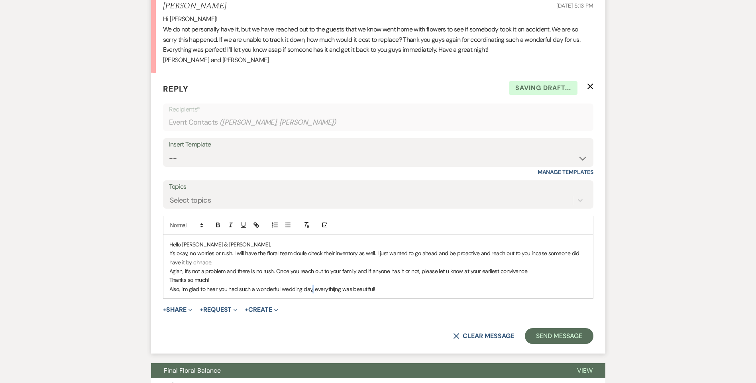
drag, startPoint x: 311, startPoint y: 289, endPoint x: 337, endPoint y: 290, distance: 25.9
click at [313, 289] on p "Also, I'm glad to hear you had such a wonderful wedding day, everythijng was be…" at bounding box center [378, 289] width 418 height 9
click at [382, 292] on p "Also, I'm glad to hear you had such a wonderful wedding day, everything was bea…" at bounding box center [378, 289] width 418 height 9
drag, startPoint x: 454, startPoint y: 291, endPoint x: 375, endPoint y: 293, distance: 79.3
click at [375, 293] on p "Also, I'm glad to hear you had such a wonderful wedding day, everything was bea…" at bounding box center [378, 289] width 418 height 9
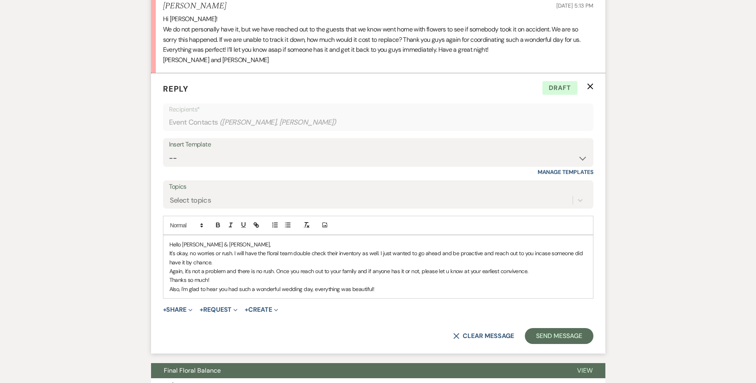
drag, startPoint x: 375, startPoint y: 291, endPoint x: 159, endPoint y: 247, distance: 220.1
click at [159, 247] on form "Reply X Draft Recipients* Event Contacts ( Emily Stein, Dakota Kotlin ) Insert …" at bounding box center [378, 213] width 454 height 281
copy div "Hello Dakota & Emily, It's okay, no worries or rush. I will have the floral tea…"
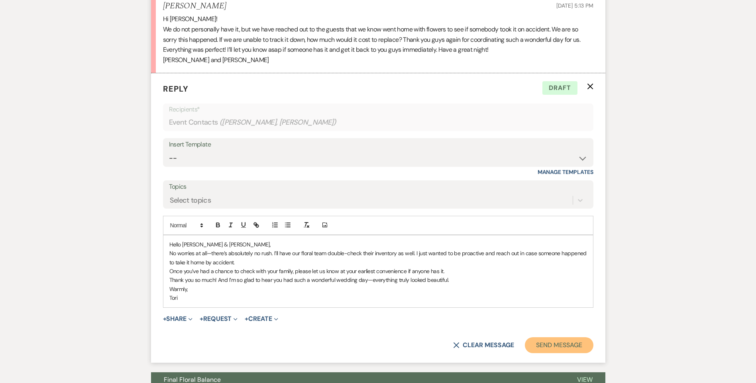
click at [574, 345] on button "Send Message" at bounding box center [559, 346] width 68 height 16
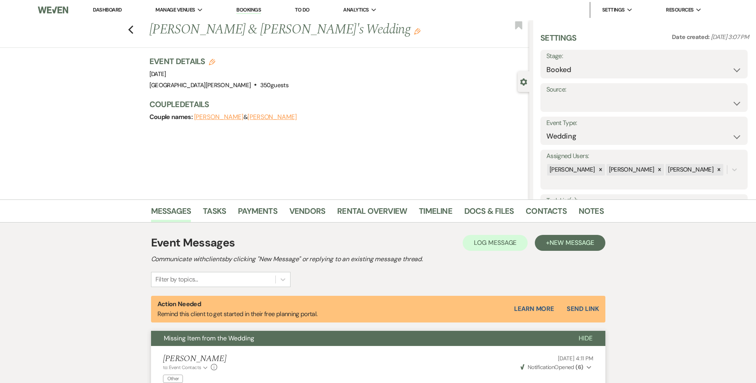
scroll to position [0, 0]
click at [134, 31] on icon "Previous" at bounding box center [131, 31] width 6 height 10
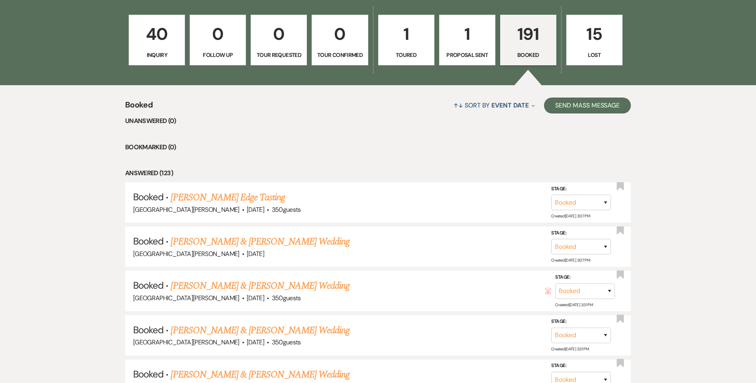
scroll to position [40, 0]
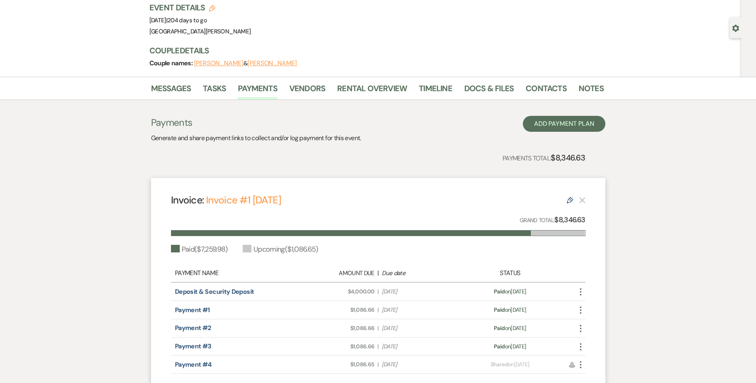
scroll to position [80, 0]
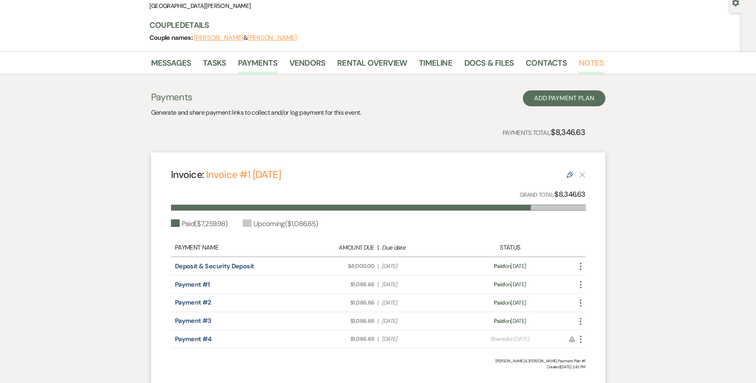
click at [589, 67] on link "Notes" at bounding box center [591, 66] width 25 height 18
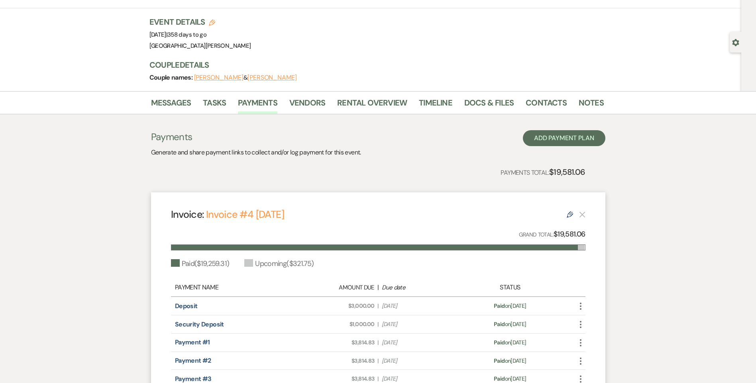
scroll to position [80, 0]
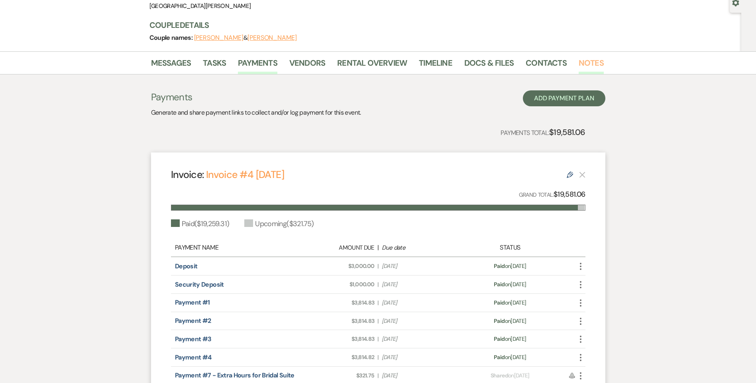
click at [592, 66] on link "Notes" at bounding box center [591, 66] width 25 height 18
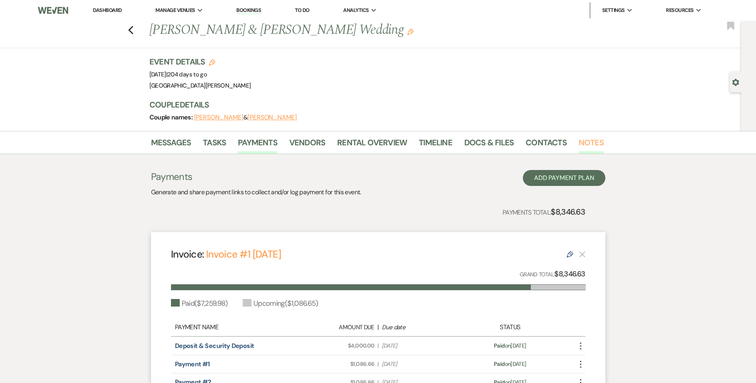
click at [595, 141] on link "Notes" at bounding box center [591, 145] width 25 height 18
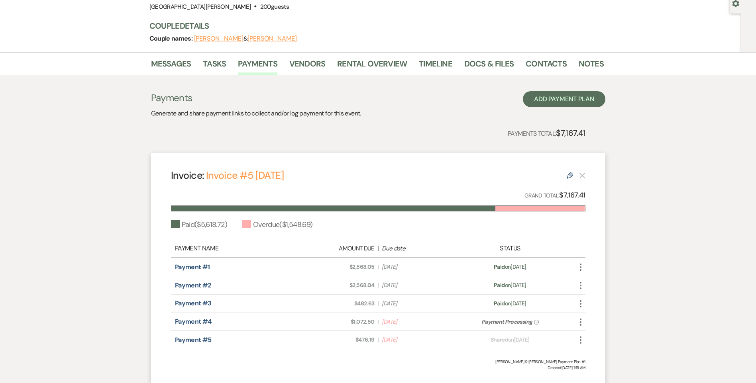
scroll to position [80, 0]
click at [579, 63] on link "Notes" at bounding box center [591, 66] width 25 height 18
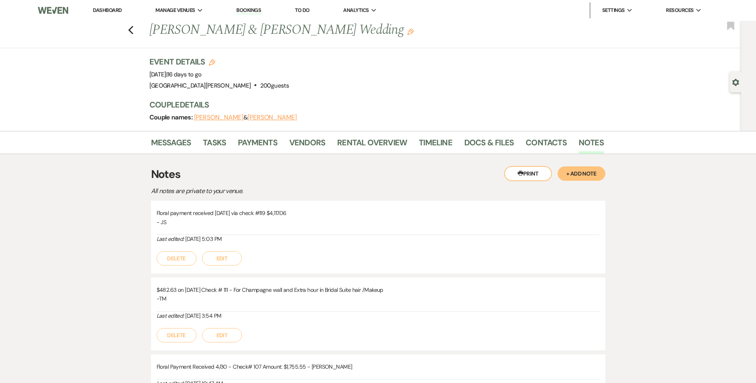
click at [284, 146] on li "Payments" at bounding box center [263, 144] width 51 height 19
click at [257, 143] on link "Payments" at bounding box center [257, 145] width 39 height 18
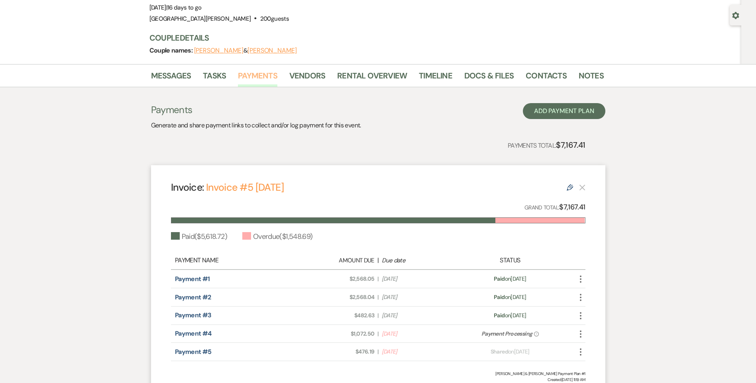
scroll to position [80, 0]
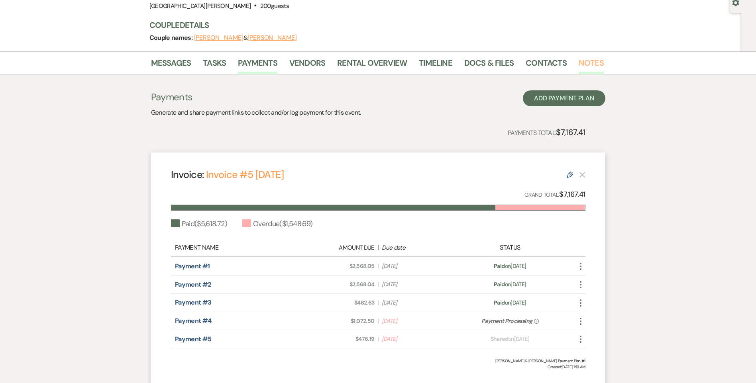
click at [579, 64] on link "Notes" at bounding box center [591, 66] width 25 height 18
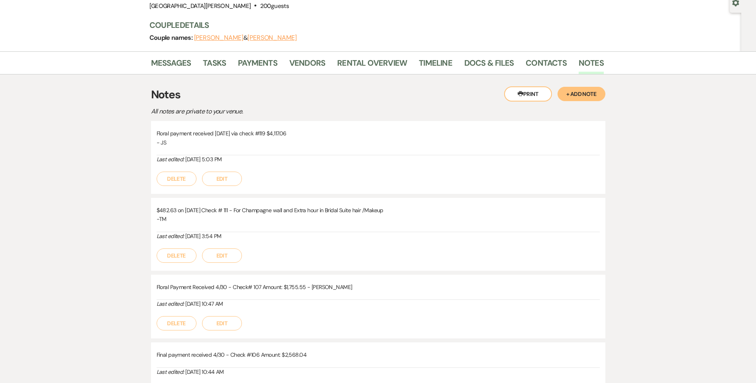
drag, startPoint x: 595, startPoint y: 95, endPoint x: 577, endPoint y: 99, distance: 18.5
click at [595, 94] on button "+ Add Note" at bounding box center [582, 94] width 48 height 14
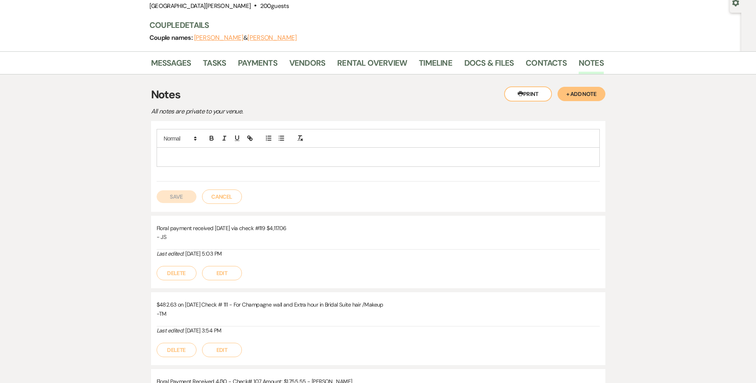
click at [259, 160] on p at bounding box center [378, 157] width 430 height 9
click at [281, 159] on p "Paid $1,072.50 on [DATE] by ACH for payment #" at bounding box center [378, 157] width 430 height 9
drag, startPoint x: 300, startPoint y: 163, endPoint x: 163, endPoint y: 169, distance: 136.4
click at [163, 169] on div "Paid $1,072.50 on [DATE] by ACH for payment #4" at bounding box center [378, 155] width 443 height 52
copy p "Paid $1,072.50 on [DATE] by ACH for payment #4"
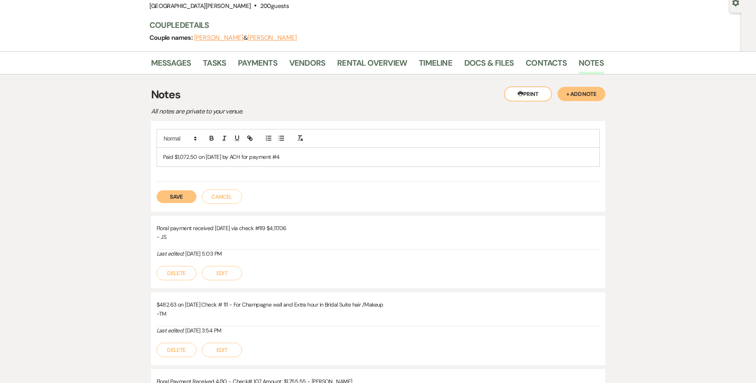
click at [281, 159] on p "Paid $1,072.50 on [DATE] by ACH for payment #4" at bounding box center [378, 157] width 430 height 9
drag, startPoint x: 232, startPoint y: 193, endPoint x: 225, endPoint y: 175, distance: 19.8
click at [232, 192] on button "Cancel" at bounding box center [222, 197] width 40 height 14
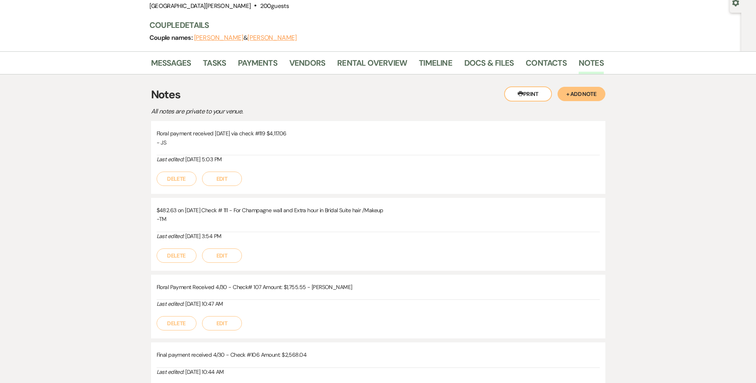
click at [595, 94] on button "+ Add Note" at bounding box center [582, 94] width 48 height 14
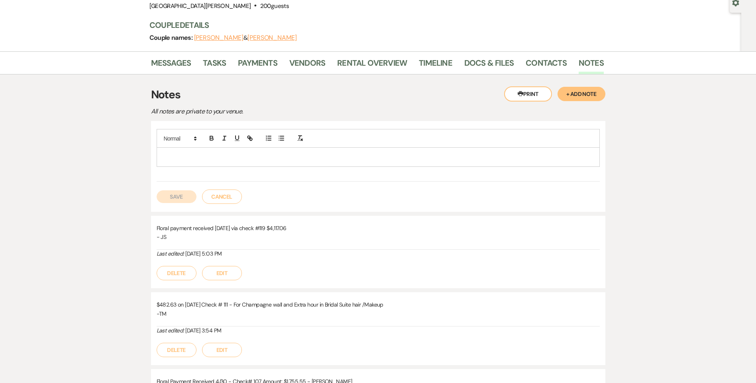
paste div
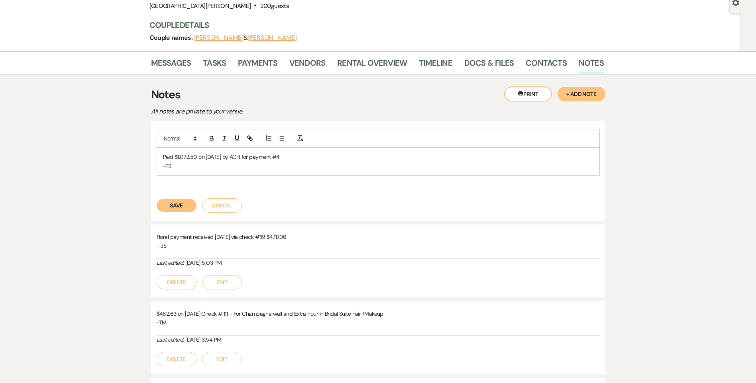
click at [174, 209] on button "Save" at bounding box center [177, 205] width 40 height 13
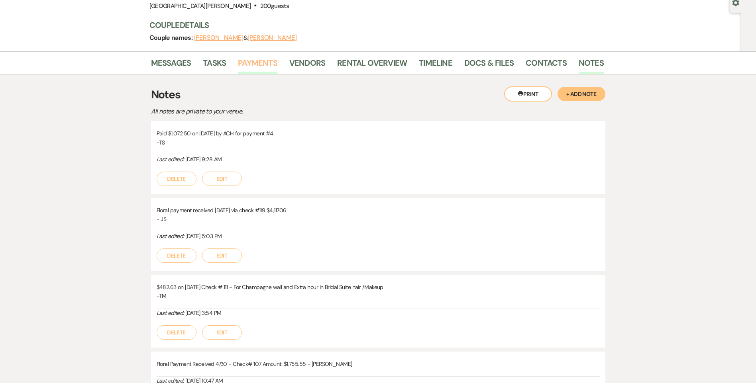
click at [250, 59] on link "Payments" at bounding box center [257, 66] width 39 height 18
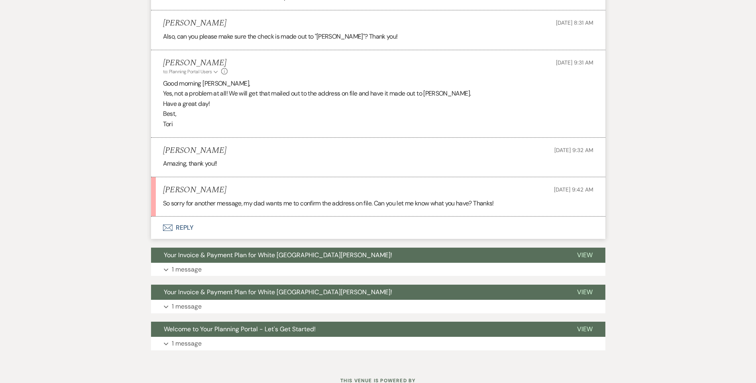
click at [192, 227] on button "Envelope Reply" at bounding box center [378, 228] width 454 height 22
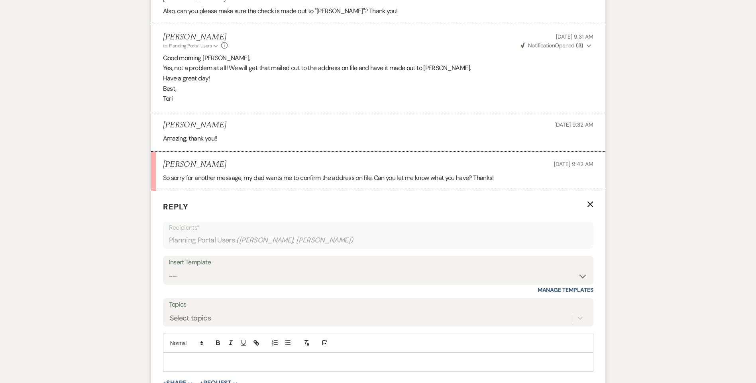
scroll to position [419, 0]
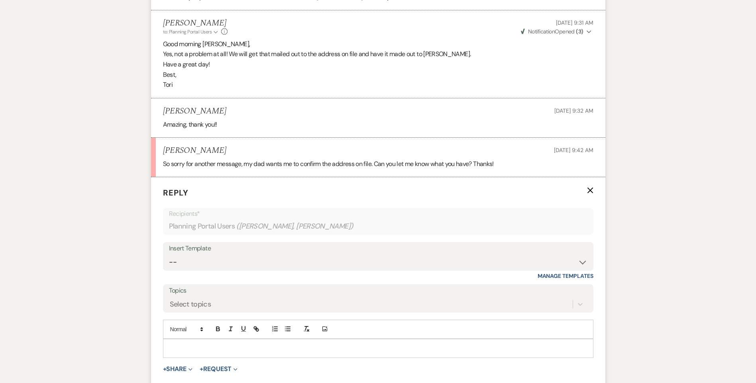
click at [210, 353] on p at bounding box center [378, 348] width 418 height 9
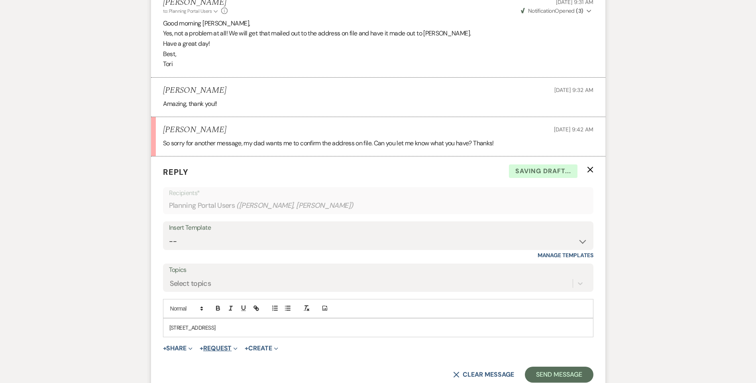
scroll to position [499, 0]
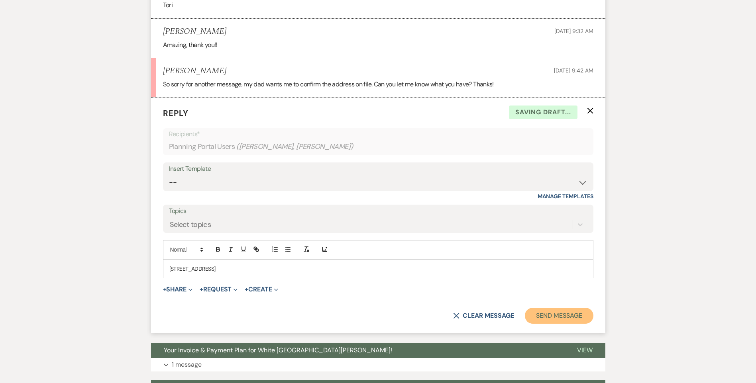
click at [571, 322] on button "Send Message" at bounding box center [559, 316] width 68 height 16
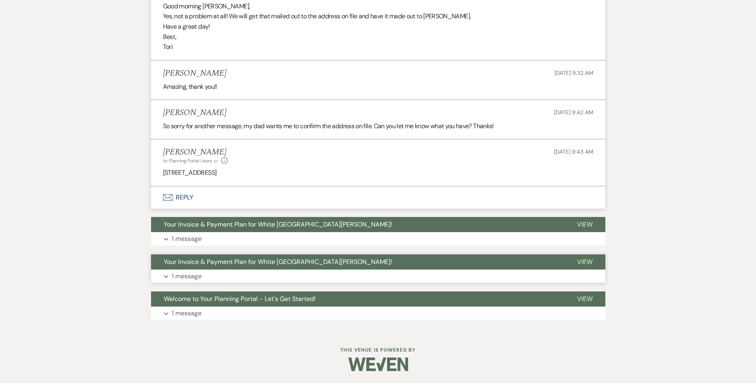
scroll to position [457, 0]
